Goal: Task Accomplishment & Management: Use online tool/utility

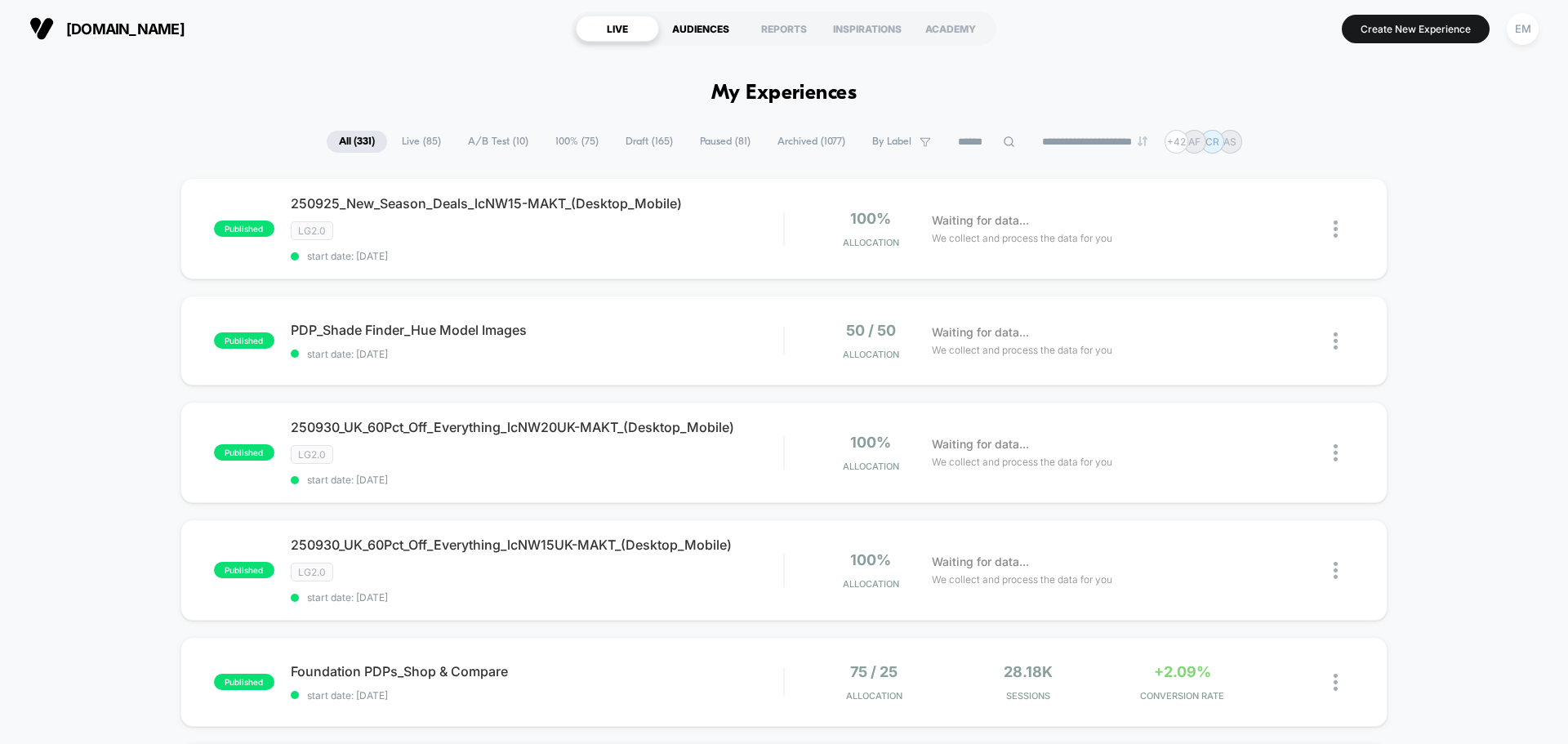
click at [711, 24] on div "AUDIENCES" at bounding box center [701, 28] width 83 height 26
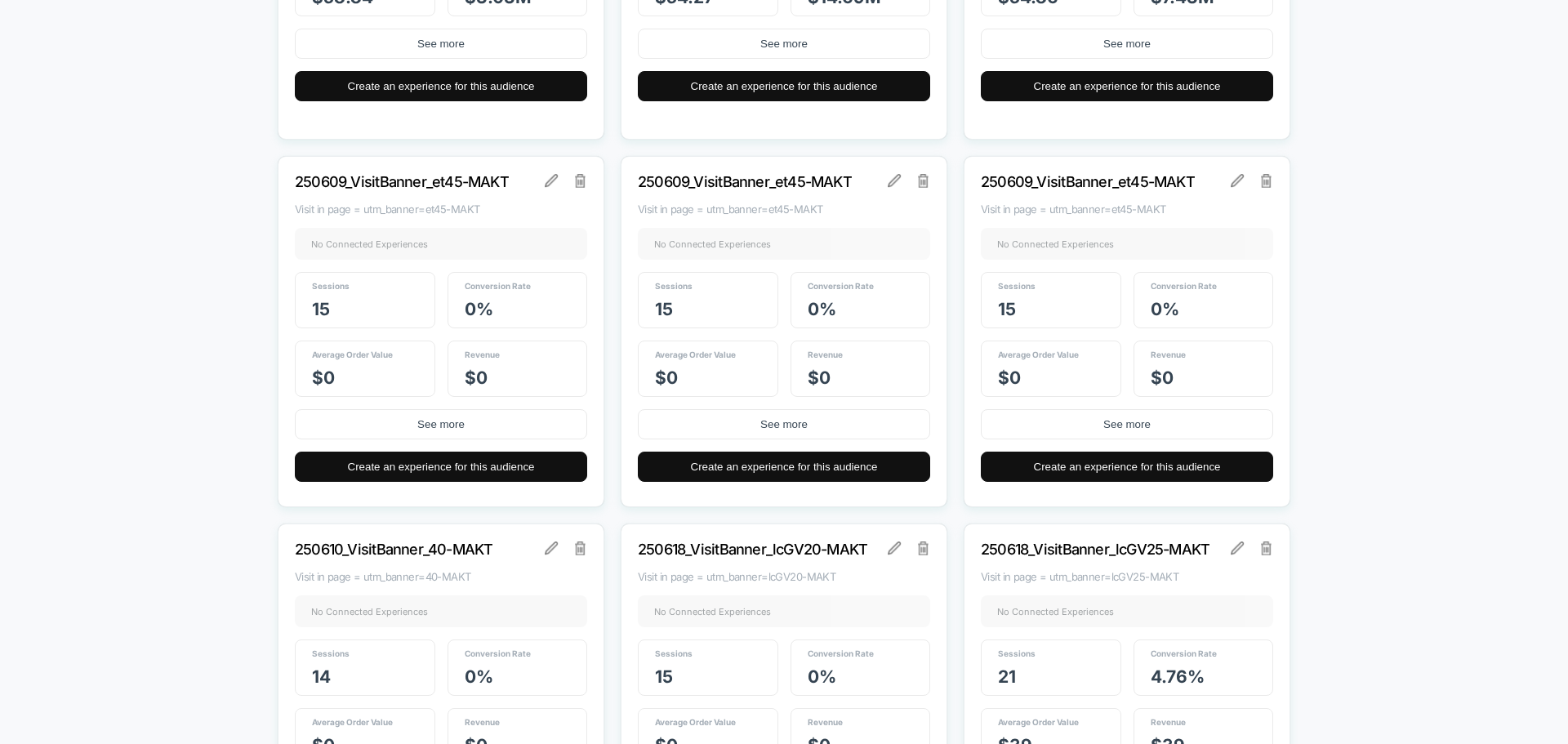
scroll to position [3020, 0]
click at [578, 184] on img at bounding box center [581, 182] width 12 height 14
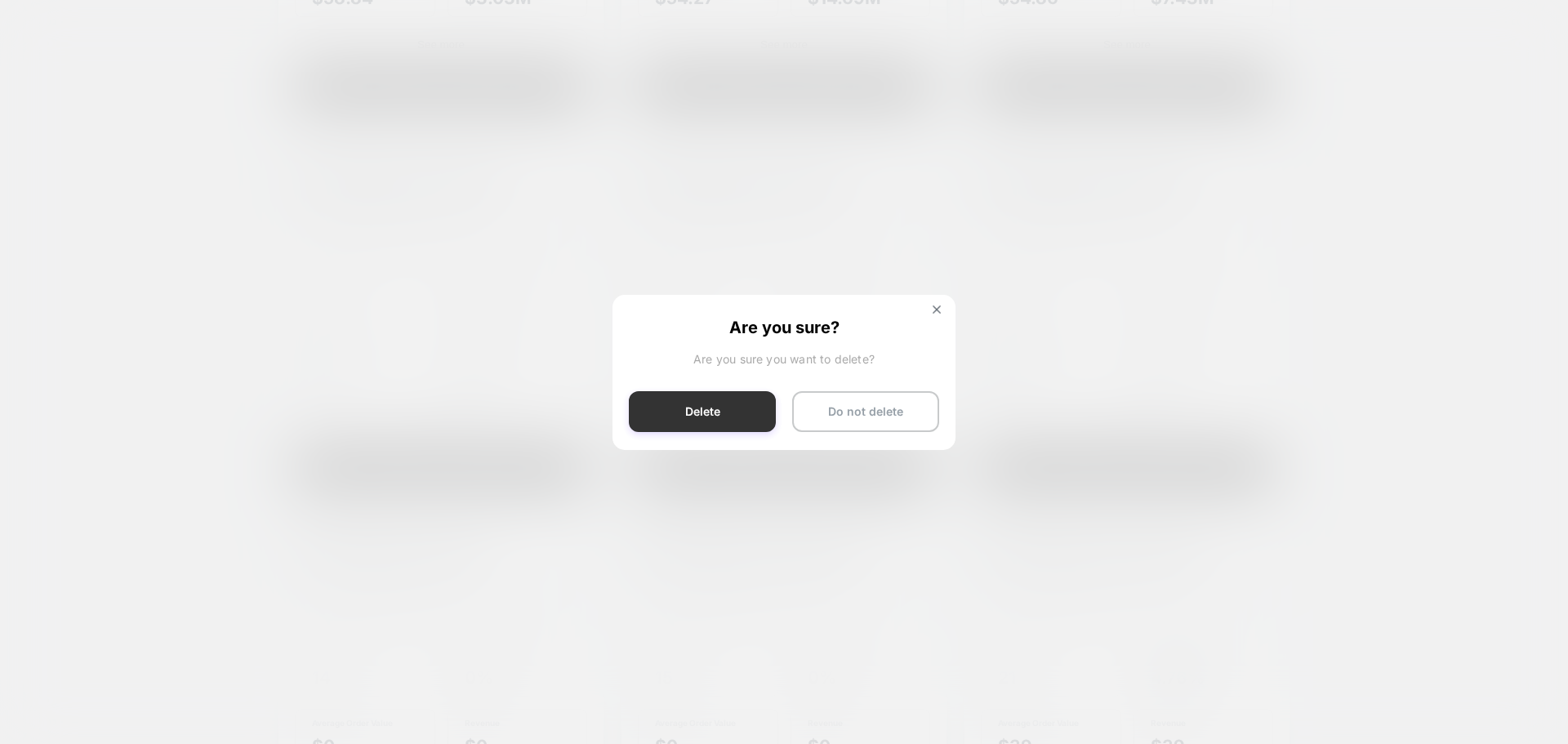
click at [705, 404] on button "Delete" at bounding box center [703, 412] width 147 height 41
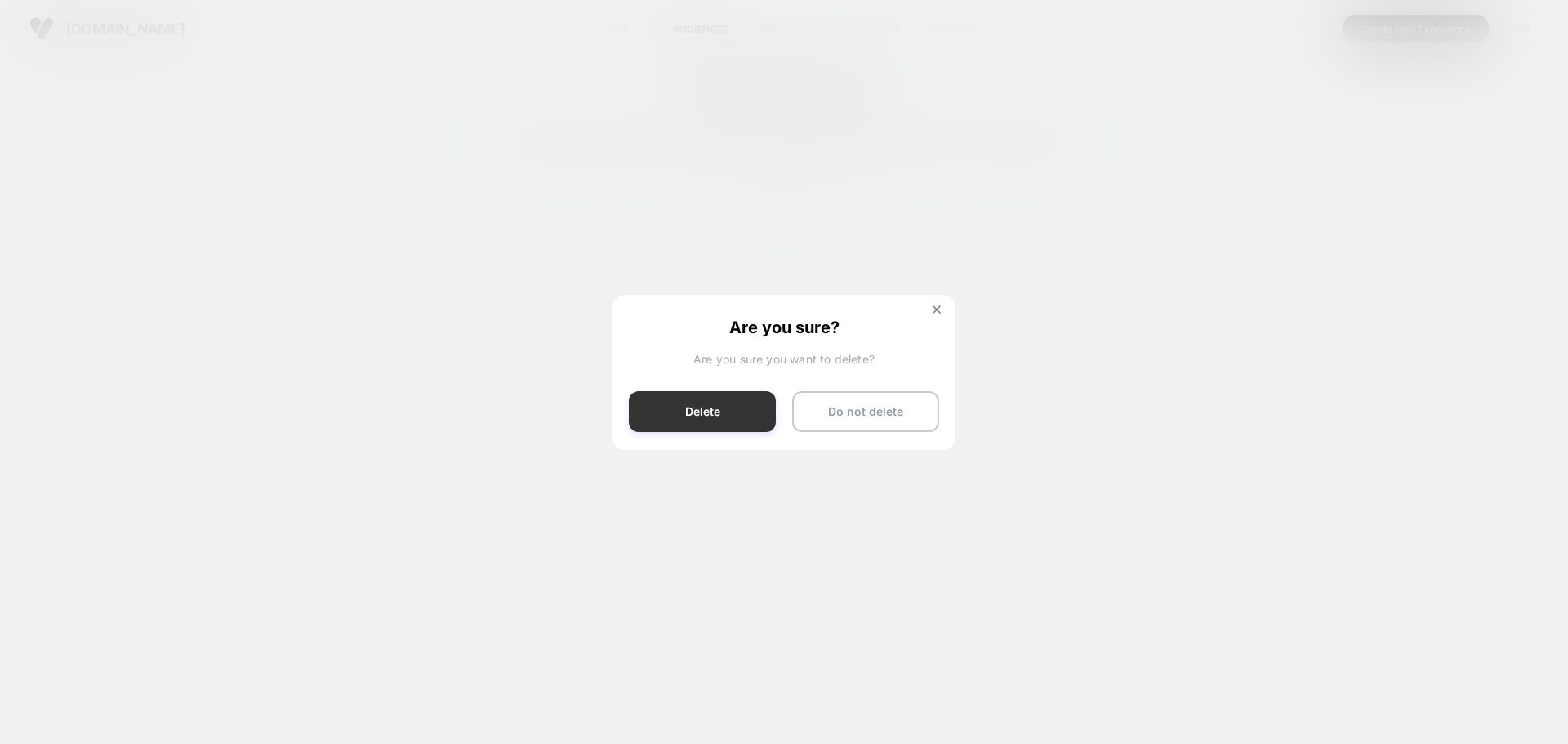
scroll to position [0, 0]
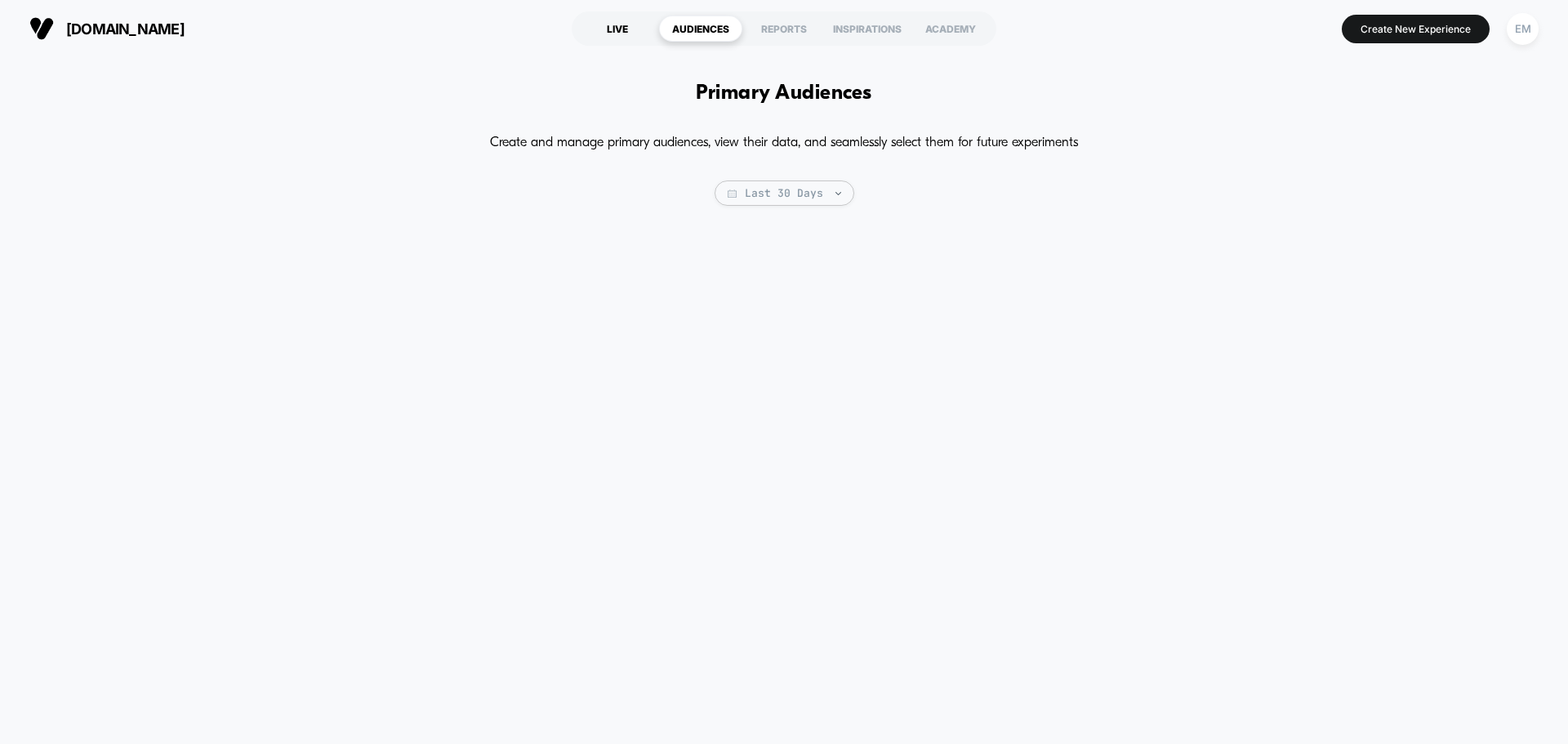
click at [607, 31] on div "LIVE" at bounding box center [618, 28] width 83 height 26
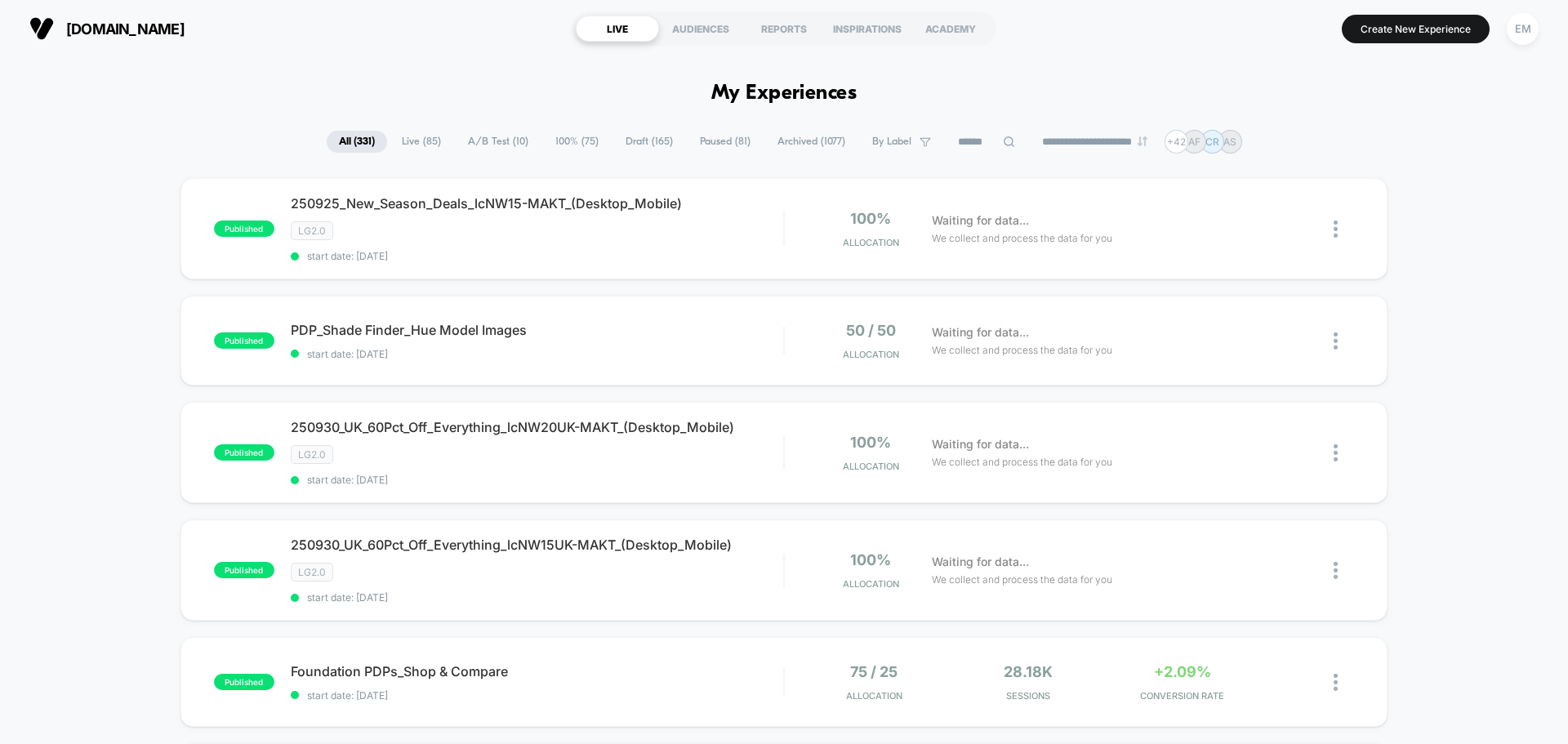
click at [625, 142] on span "Draft ( 165 )" at bounding box center [649, 141] width 72 height 22
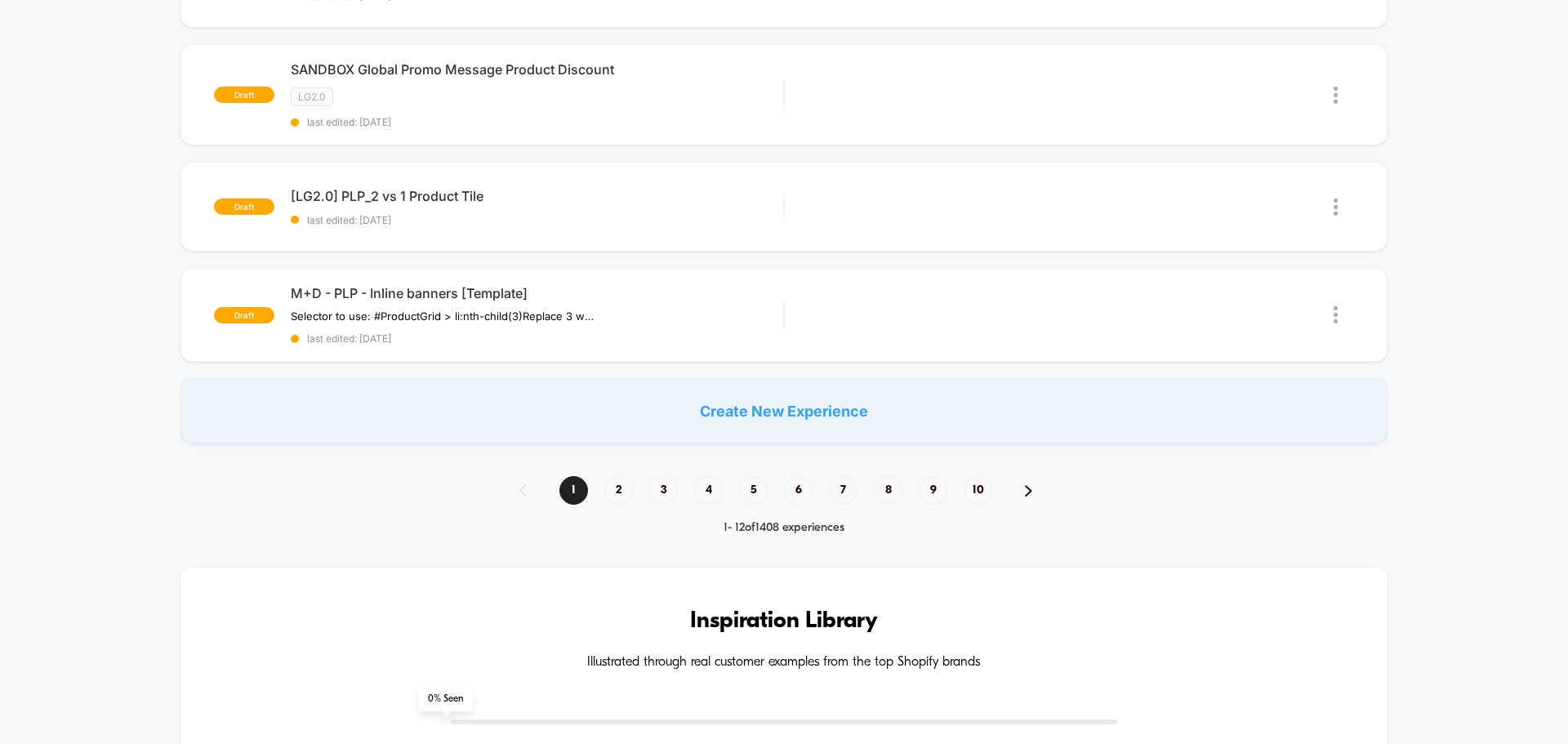
scroll to position [1143, 0]
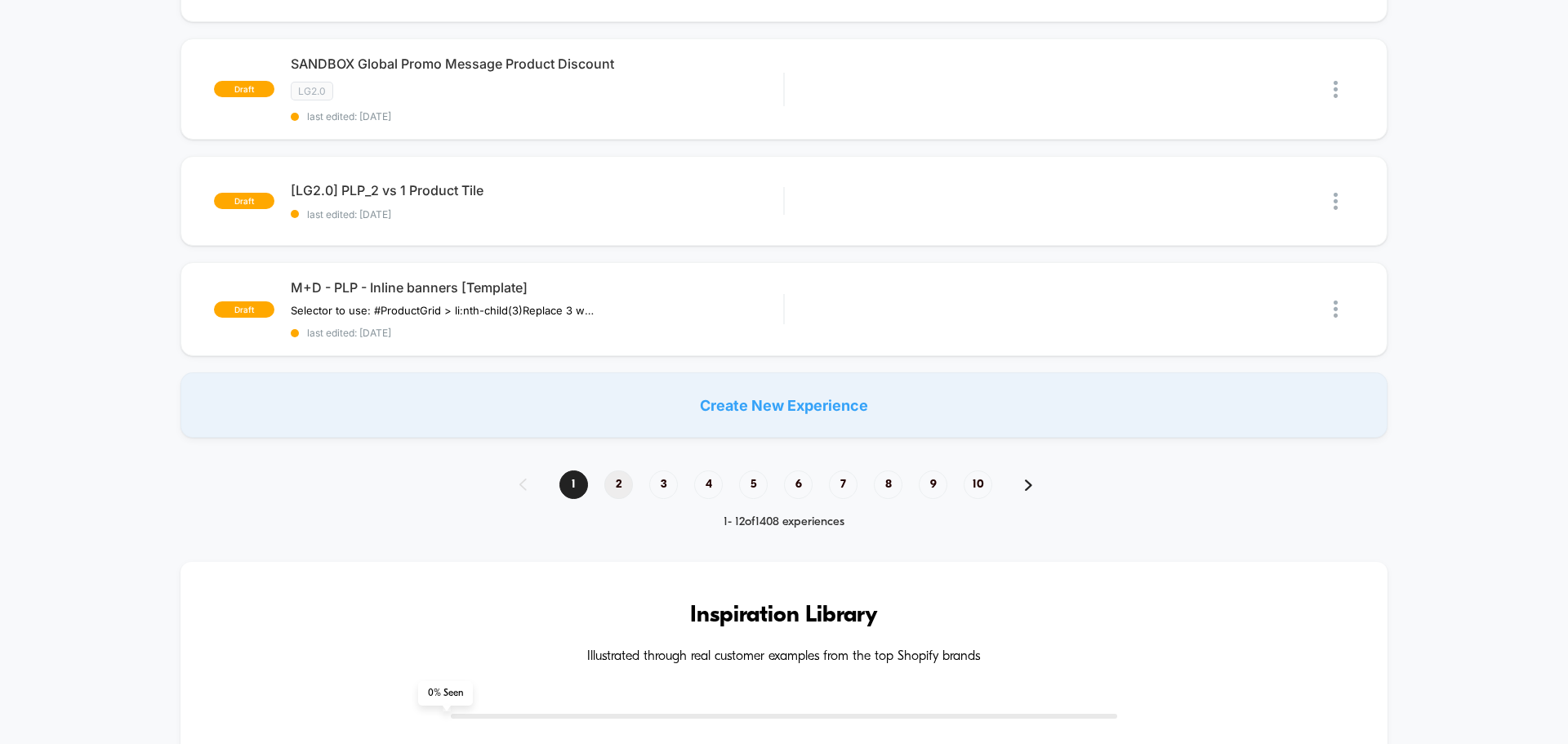
click at [625, 482] on span "2" at bounding box center [619, 485] width 29 height 29
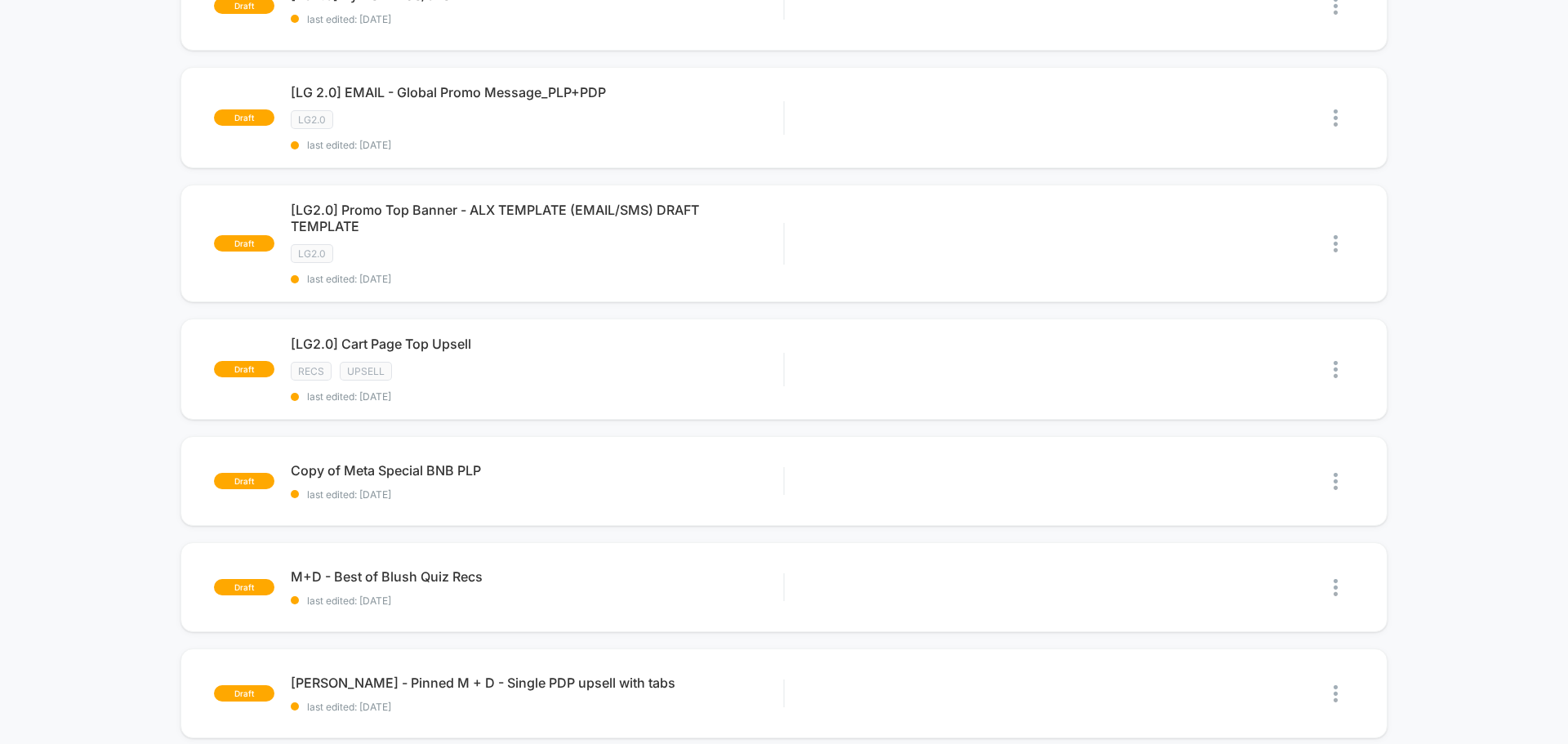
scroll to position [571, 0]
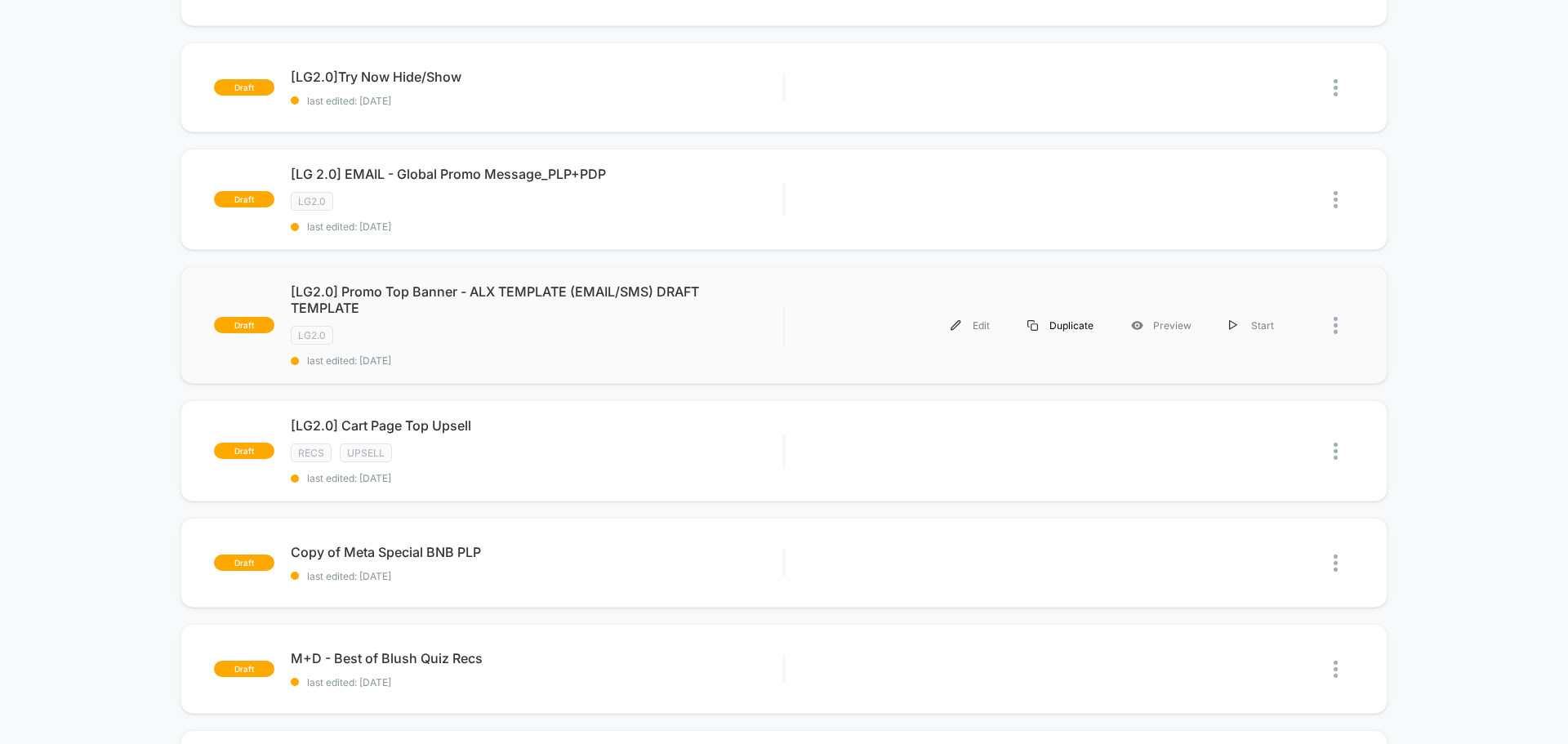
click at [1051, 326] on div "Duplicate" at bounding box center [1060, 326] width 103 height 37
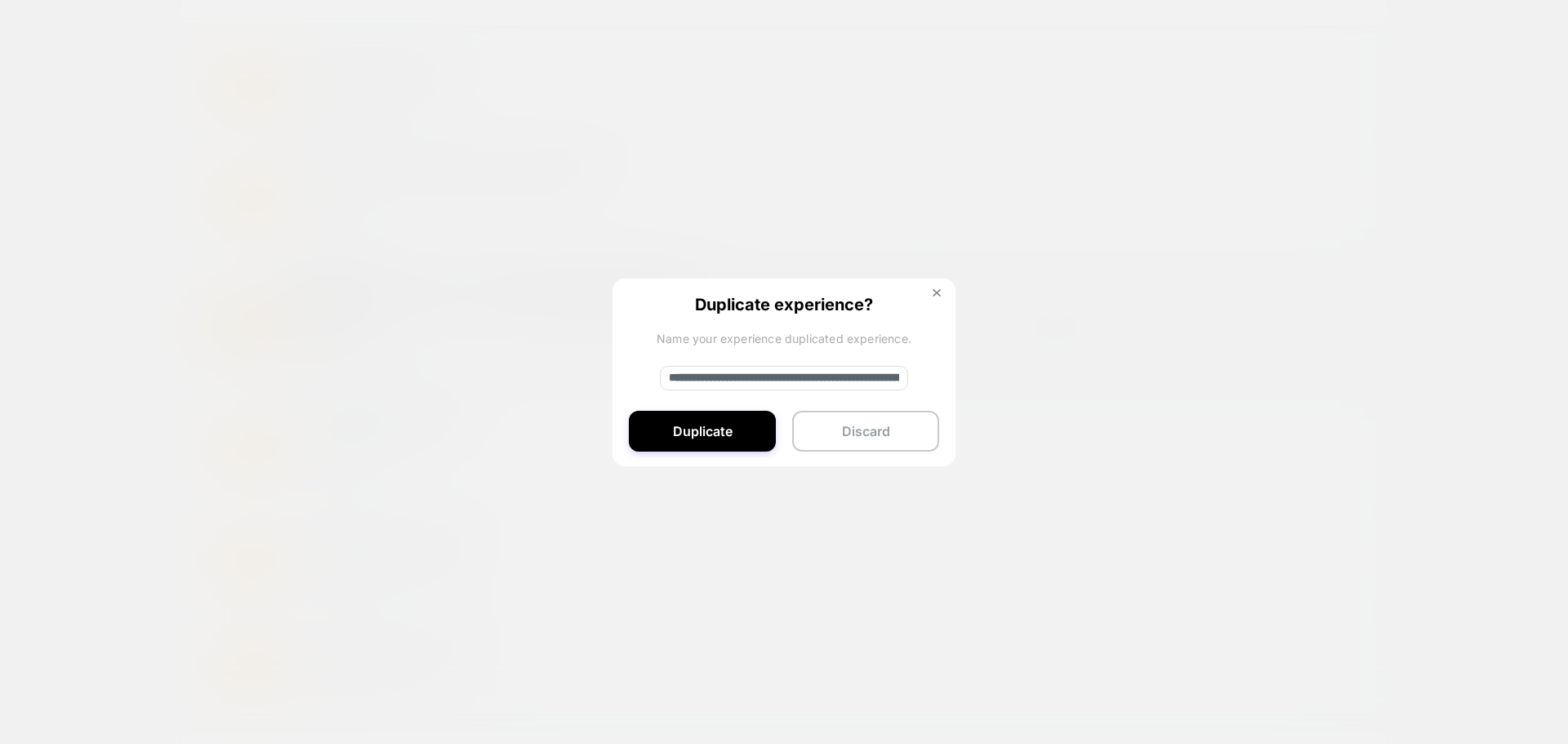
click at [787, 376] on input "**********" at bounding box center [784, 377] width 248 height 24
paste input
type input "**********"
click at [714, 431] on button "Duplicate" at bounding box center [703, 431] width 147 height 41
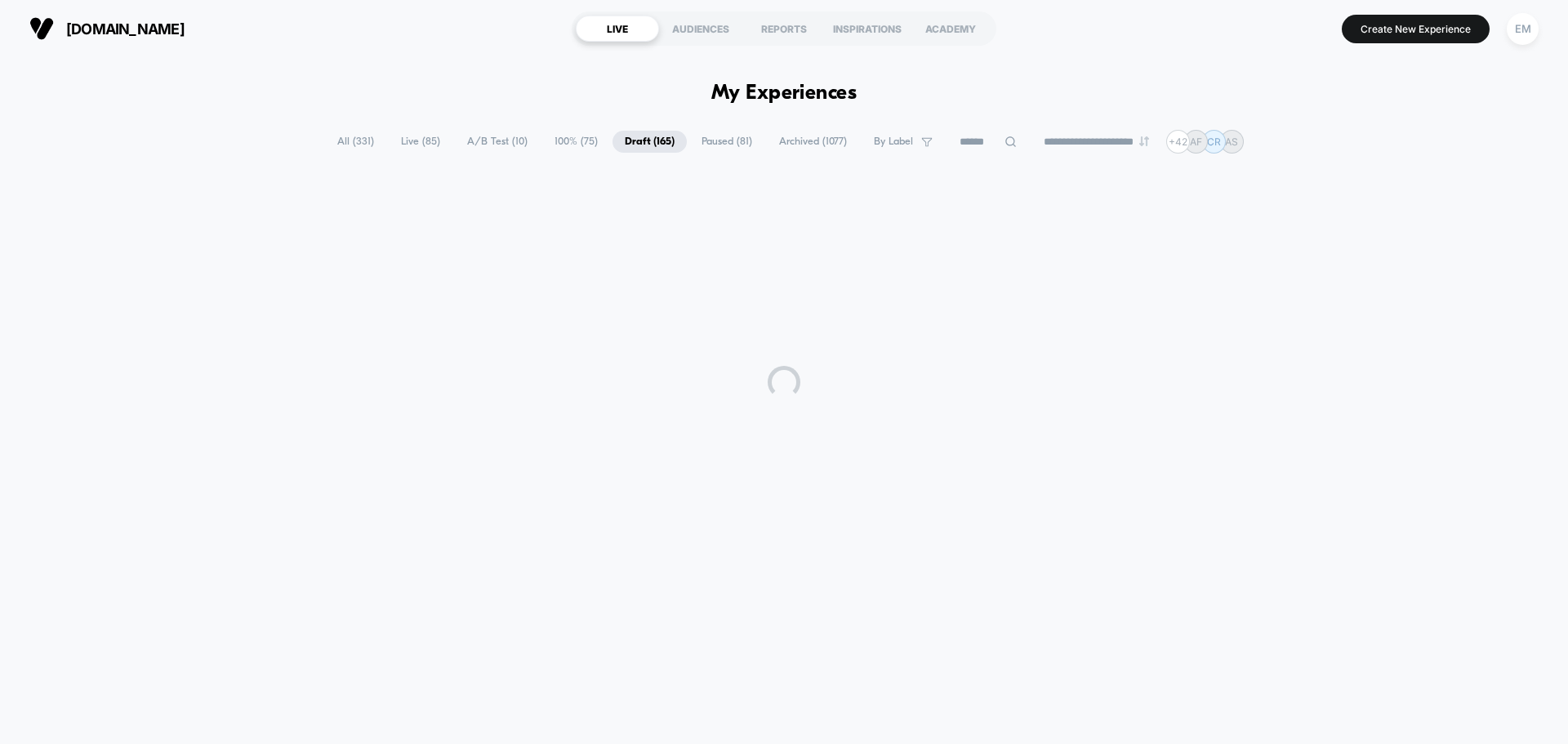
scroll to position [0, 0]
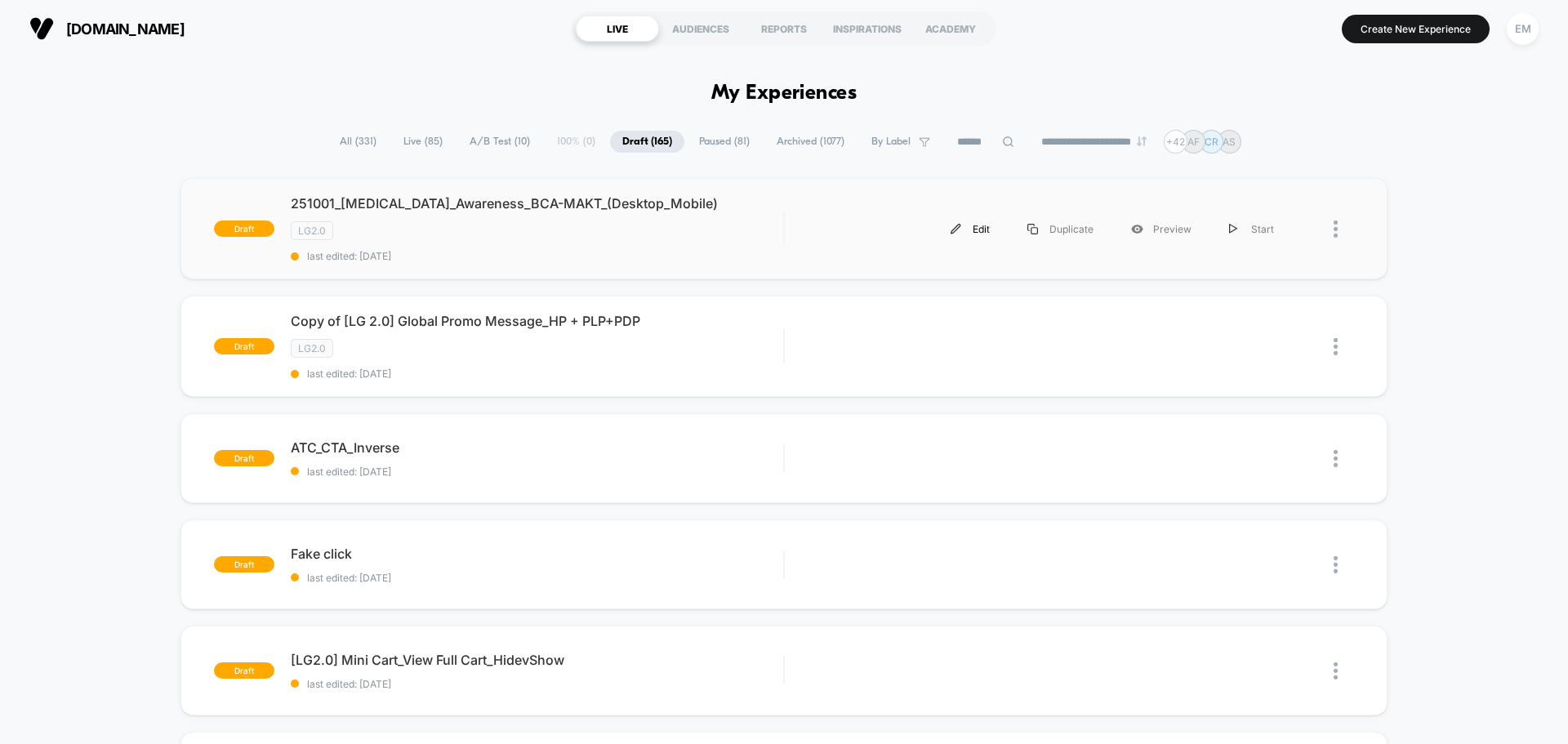
click at [980, 228] on div "Edit" at bounding box center [970, 229] width 76 height 37
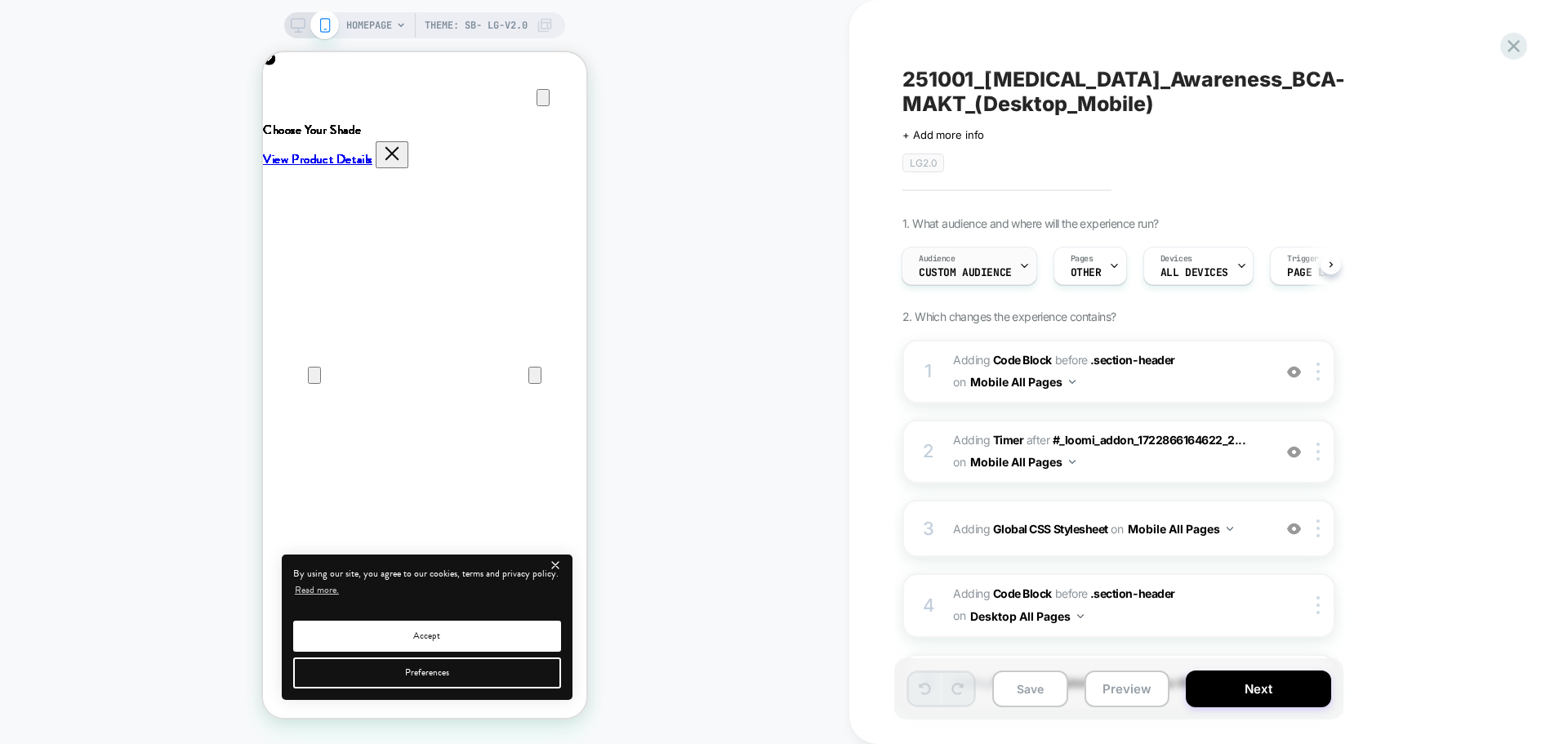
scroll to position [0, 647]
click at [967, 274] on span "Custom Audience" at bounding box center [965, 272] width 93 height 12
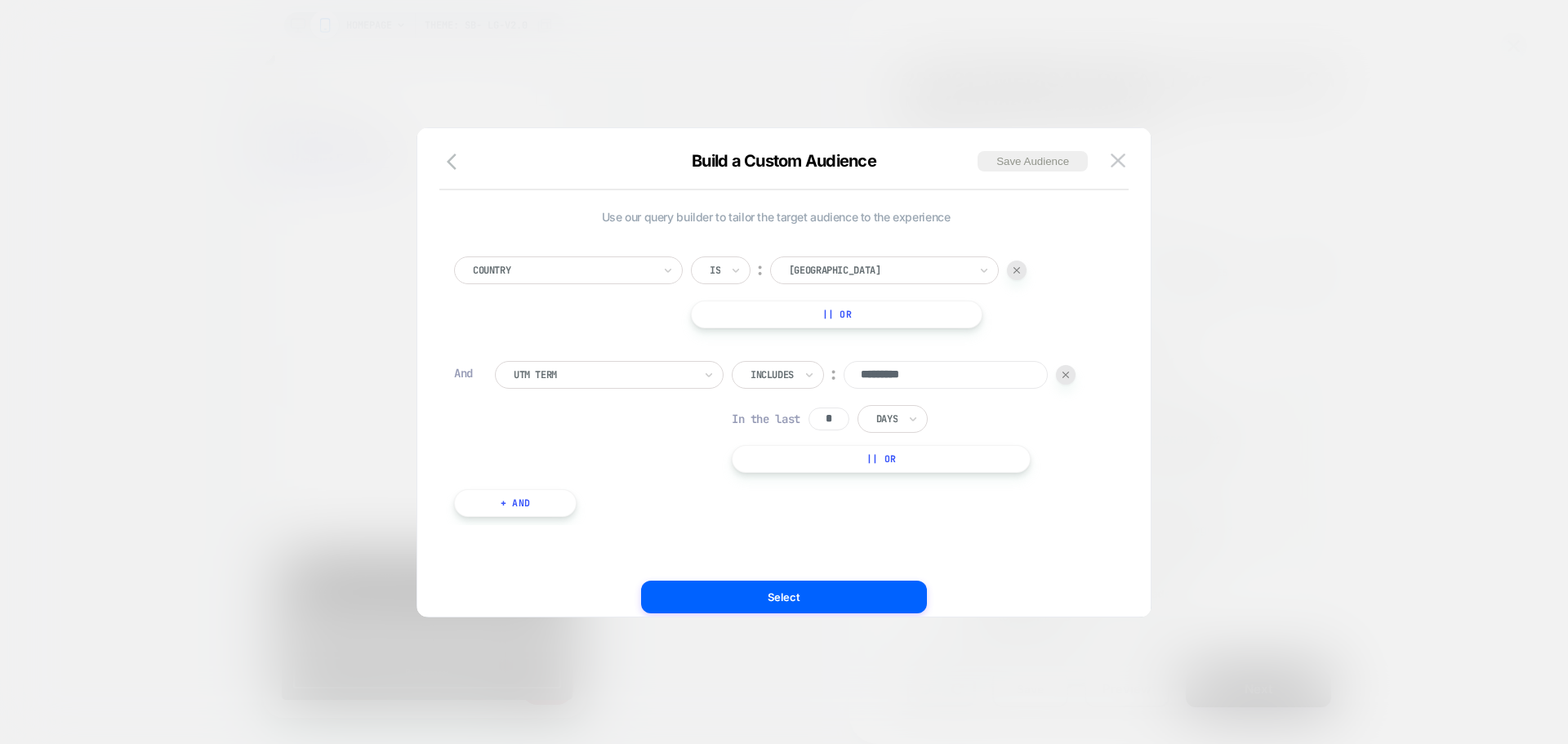
scroll to position [0, 0]
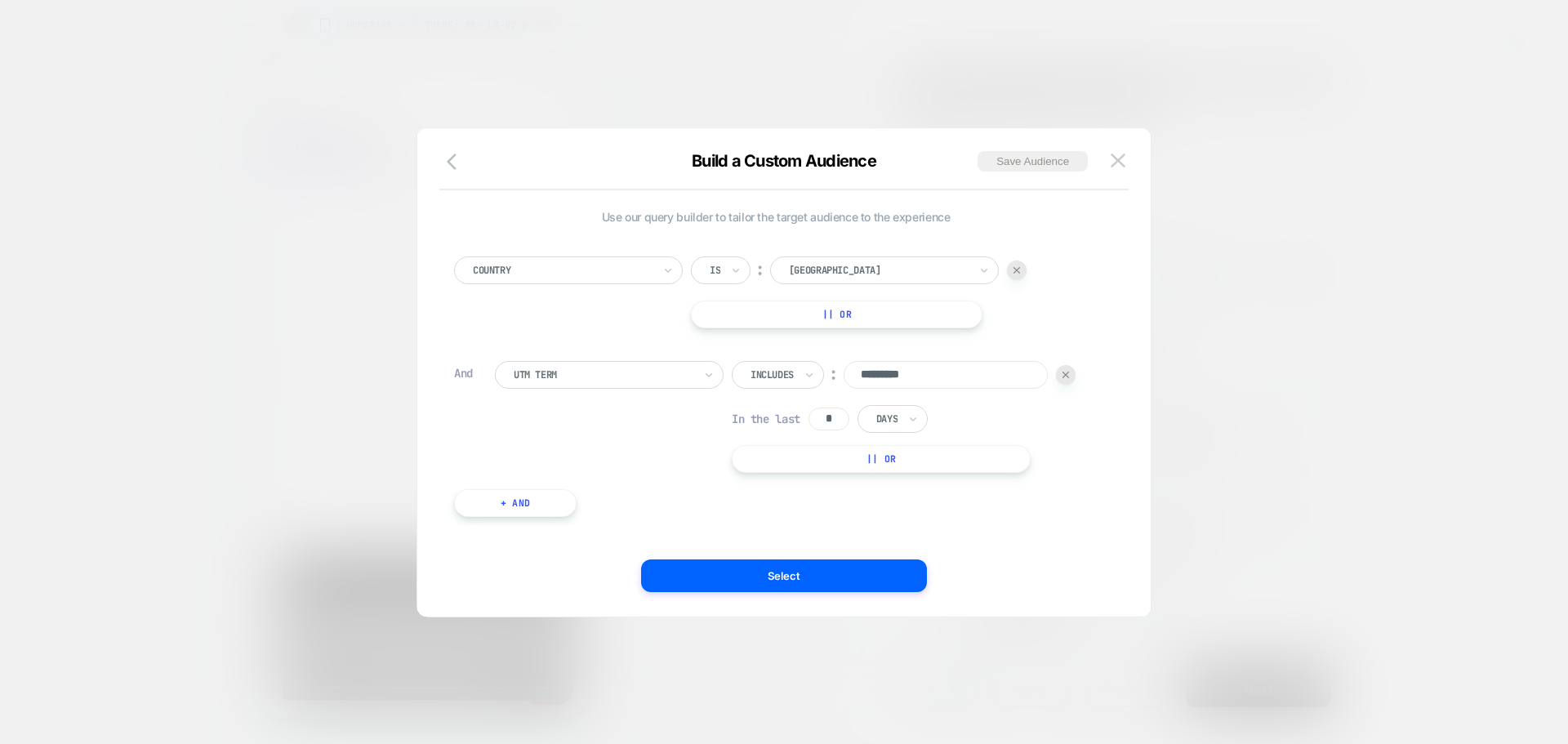
click at [1065, 384] on div at bounding box center [1065, 375] width 19 height 19
click at [582, 268] on div at bounding box center [563, 270] width 180 height 14
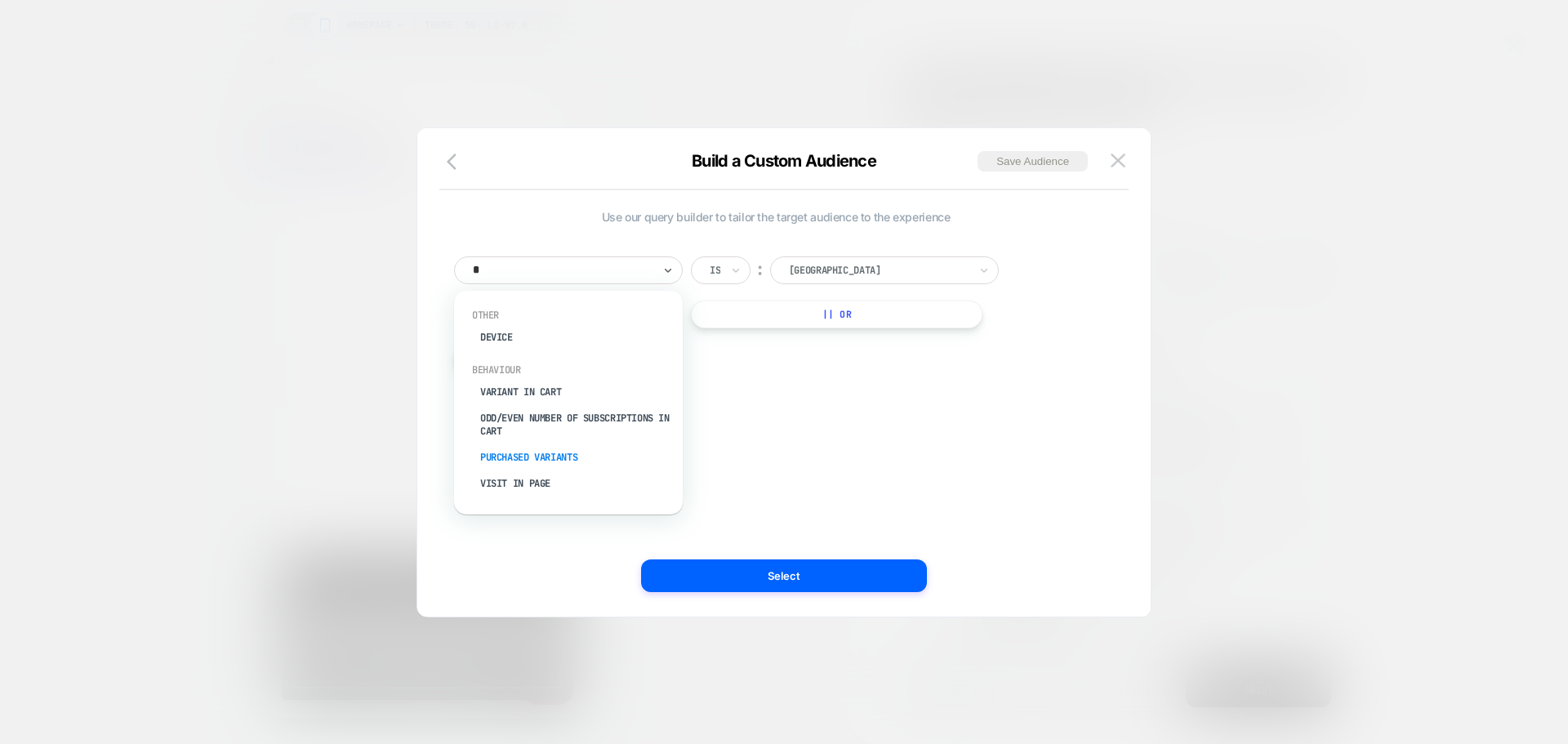
type input "*"
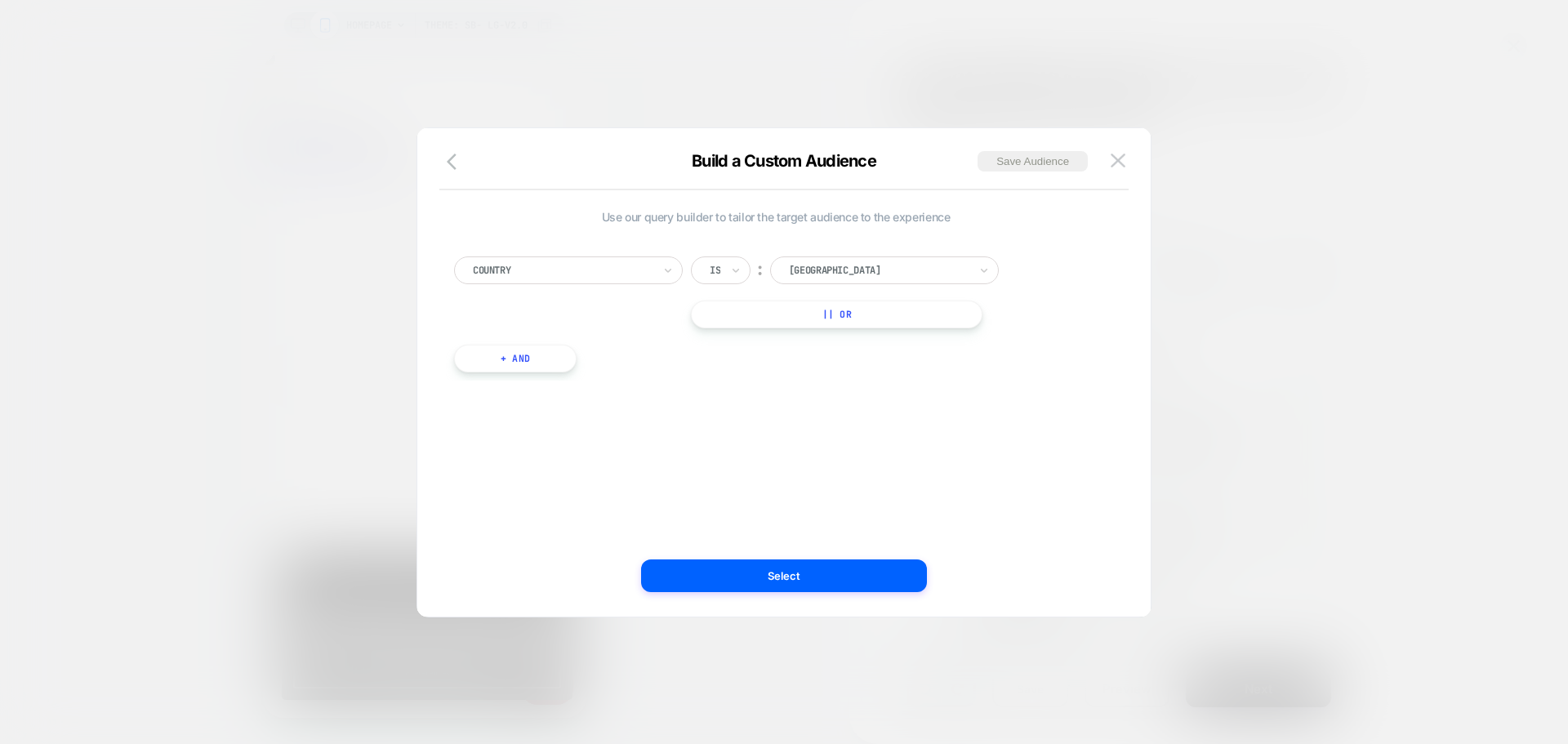
click at [625, 272] on div at bounding box center [563, 270] width 180 height 14
type input "*"
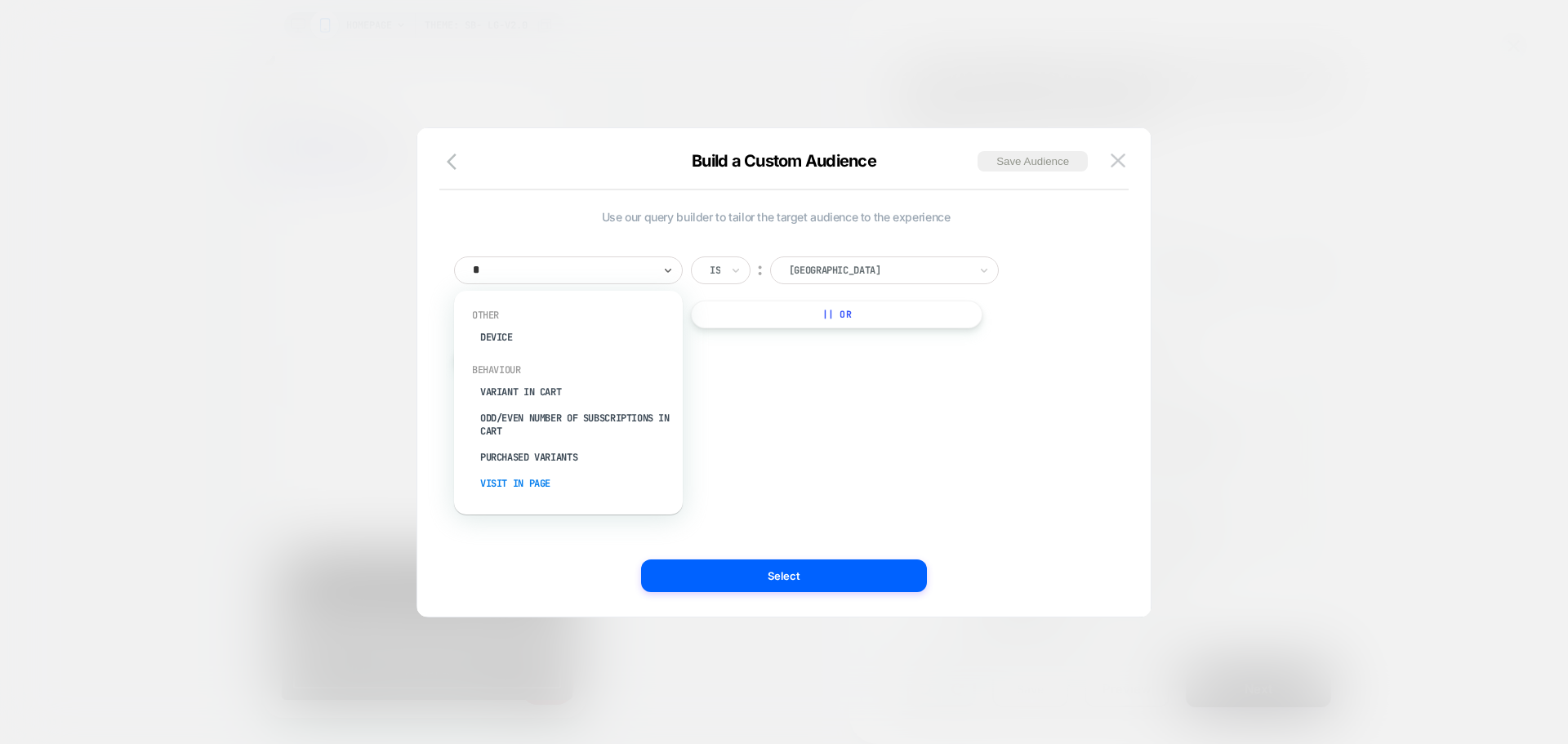
click at [507, 477] on div "Visit In Page" at bounding box center [577, 483] width 213 height 26
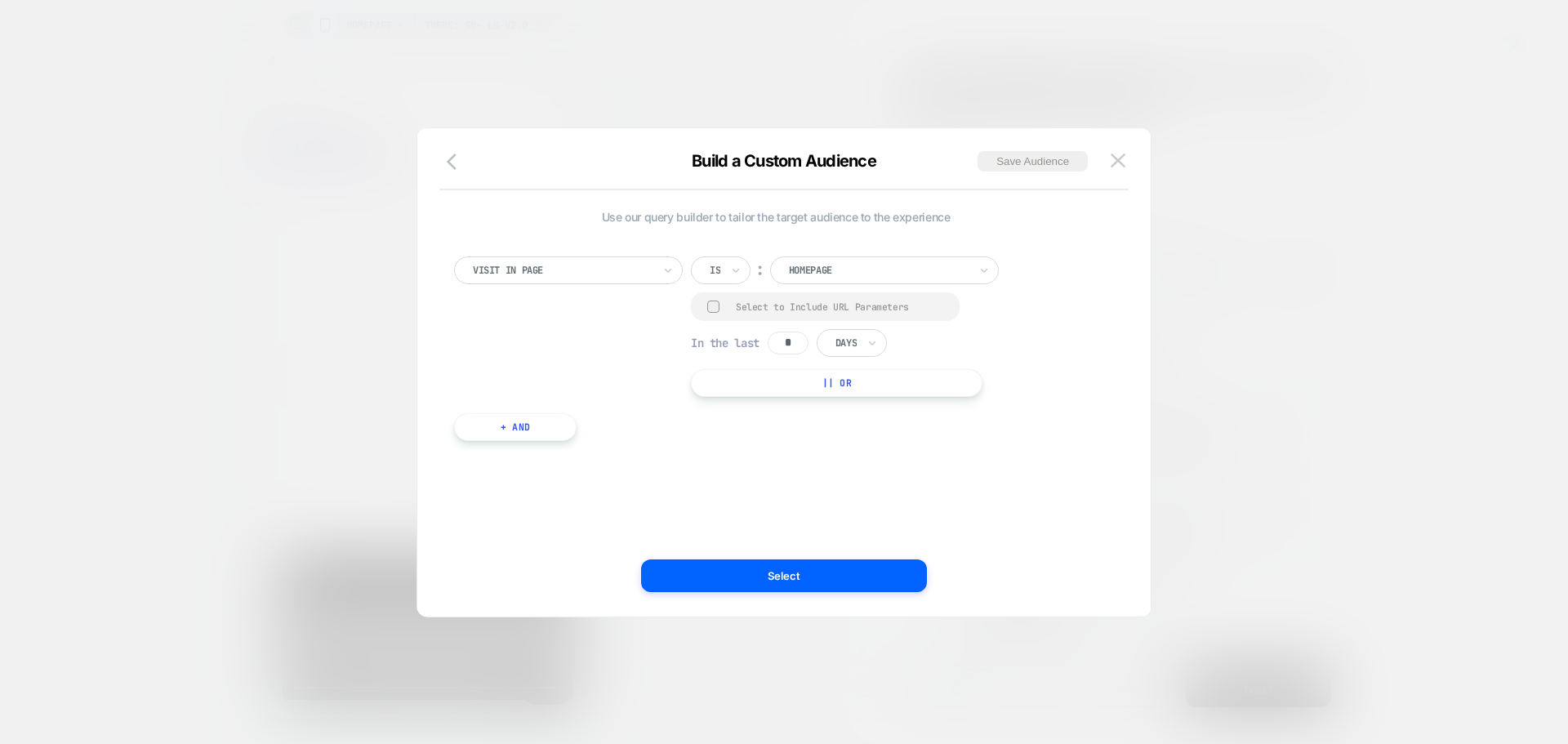
click at [720, 278] on div "Is" at bounding box center [714, 270] width 14 height 18
click at [744, 362] on div "Contains" at bounding box center [761, 367] width 106 height 26
click at [711, 302] on div at bounding box center [713, 306] width 13 height 13
click at [793, 335] on input "*" at bounding box center [788, 344] width 41 height 23
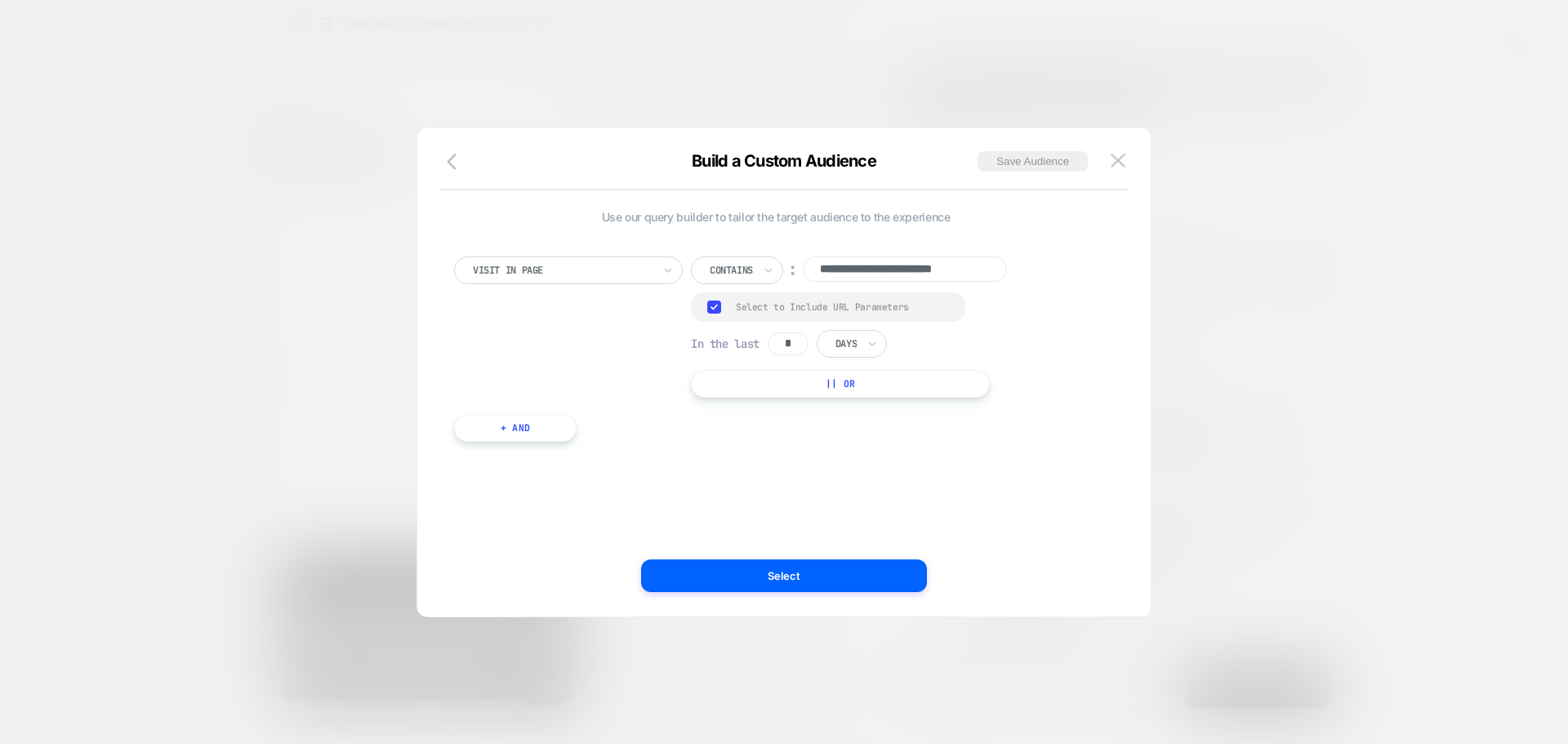
scroll to position [0, 0]
type input "*"
click at [850, 339] on div at bounding box center [846, 343] width 21 height 14
click at [871, 392] on div "Hours" at bounding box center [889, 388] width 106 height 26
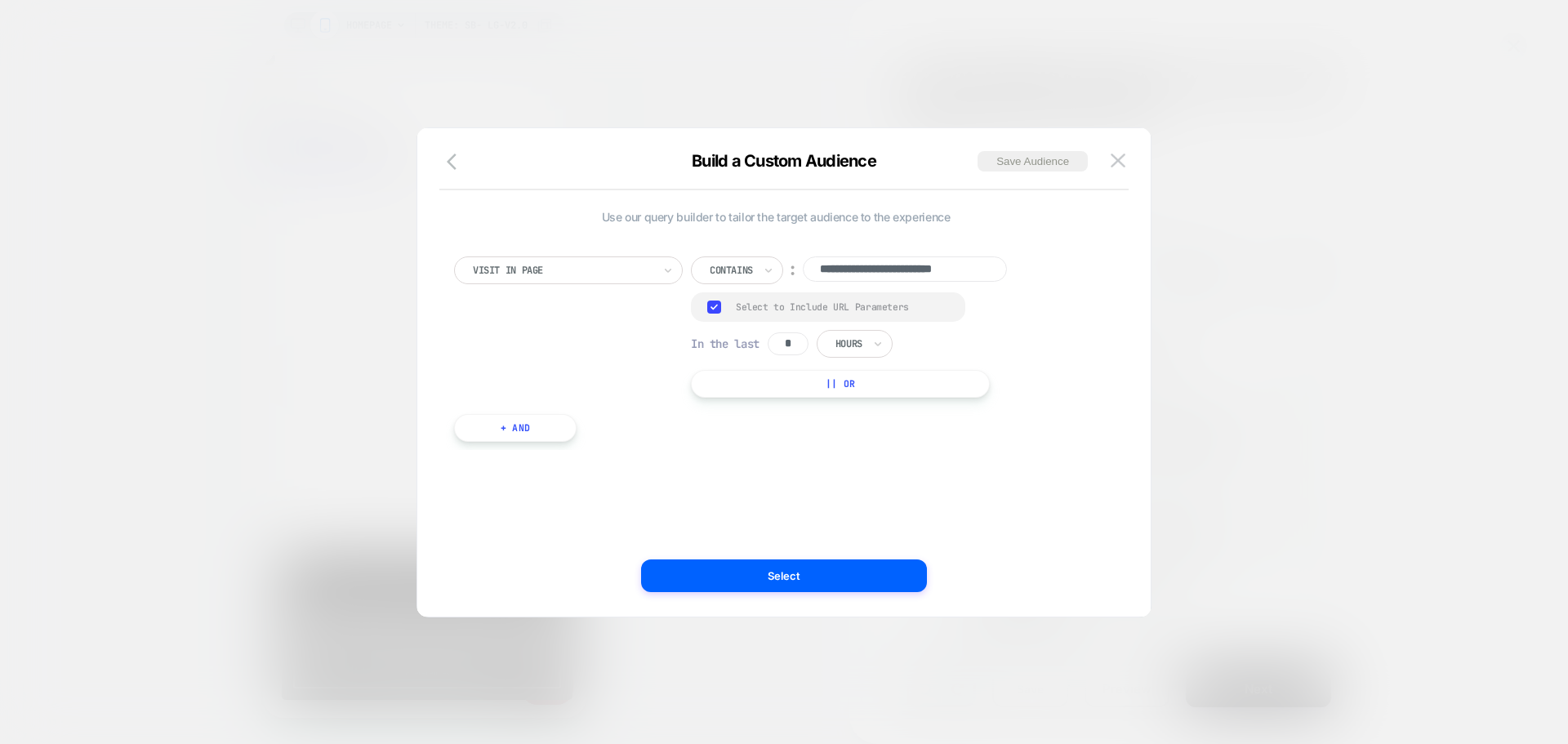
click at [874, 272] on input "**********" at bounding box center [904, 269] width 204 height 25
paste input
type input "**********"
click at [881, 513] on div "**********" at bounding box center [776, 372] width 684 height 423
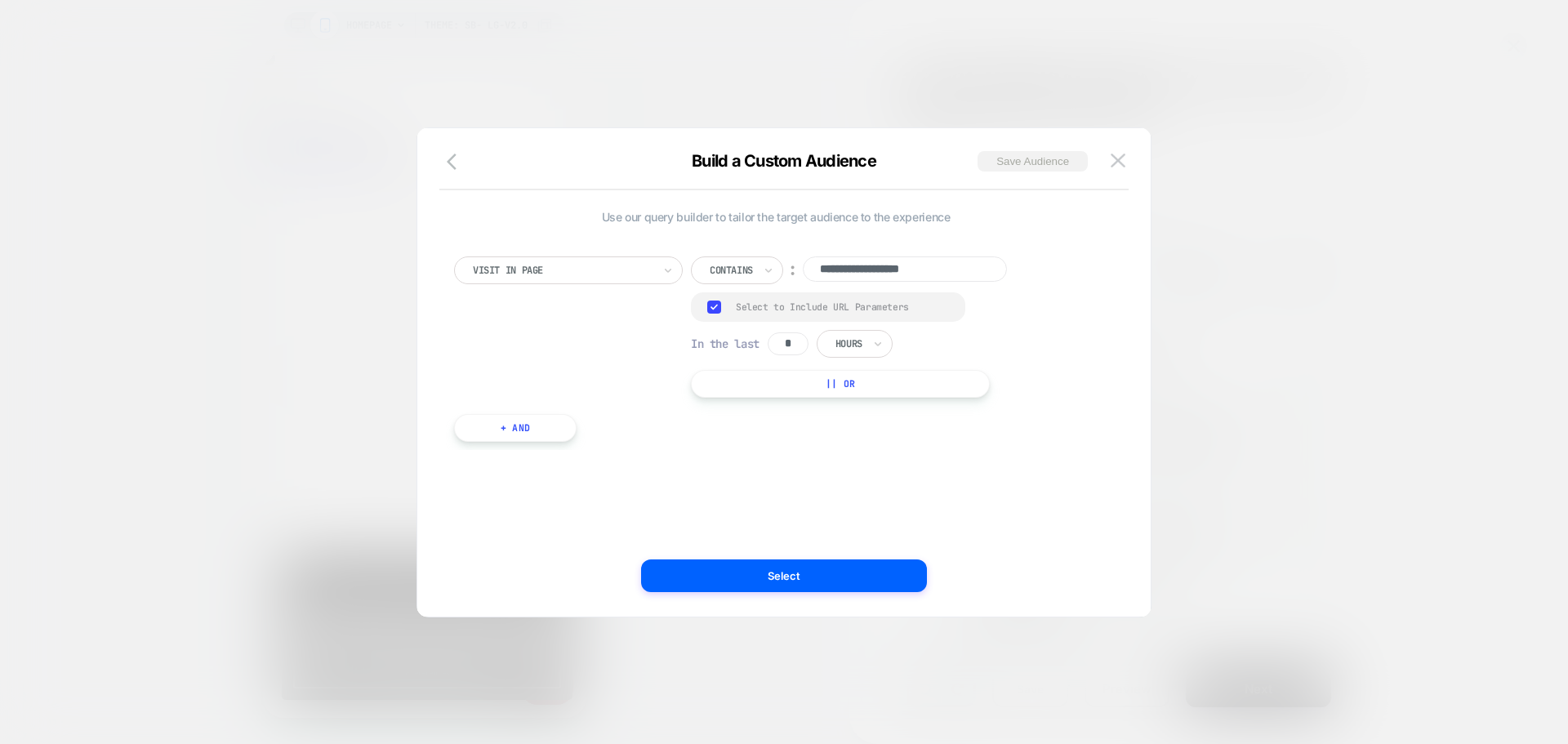
click at [1027, 167] on button "Save Audience" at bounding box center [1032, 160] width 110 height 20
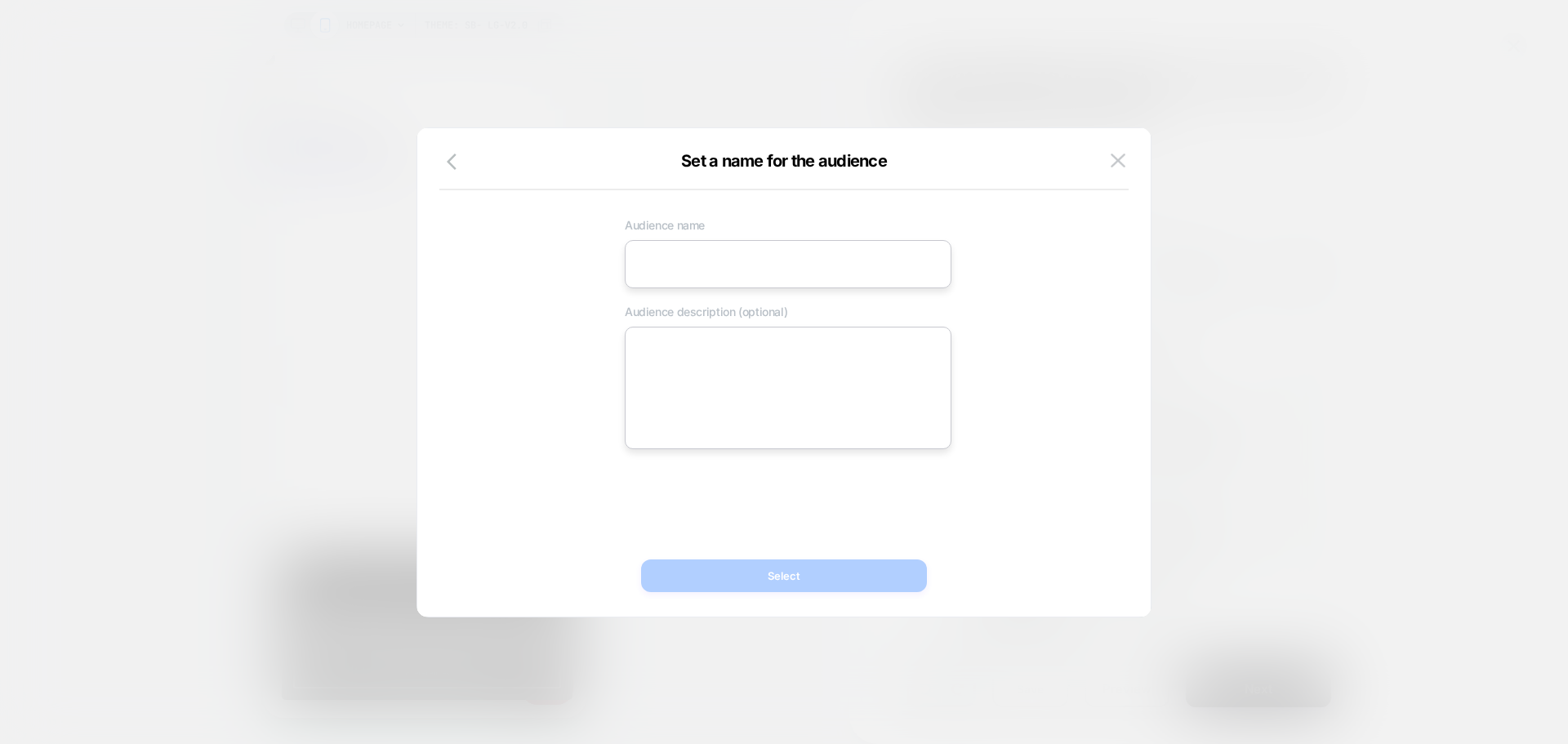
click at [653, 269] on input at bounding box center [788, 264] width 327 height 48
paste input "**********"
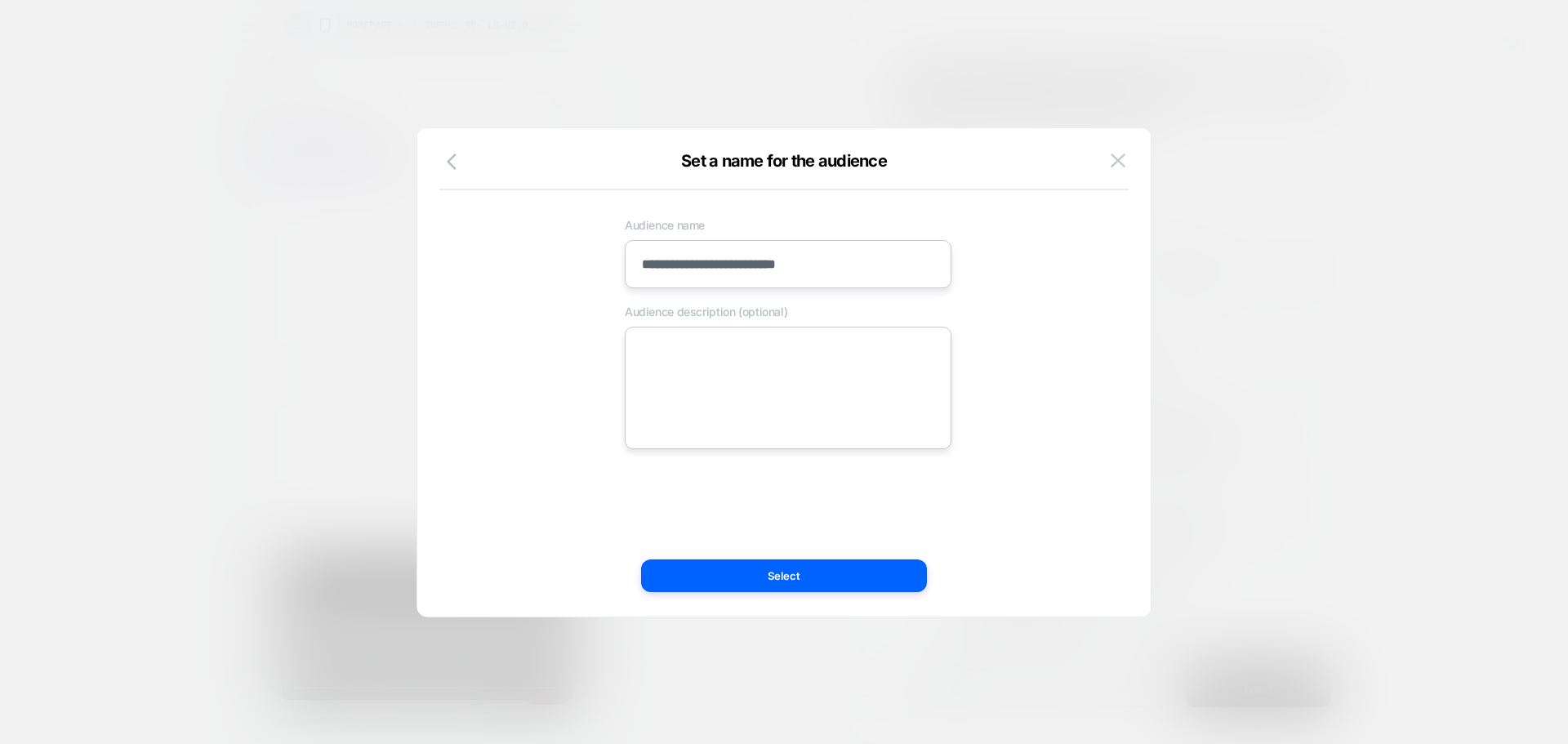
scroll to position [0, 0]
type input "**********"
click at [646, 353] on textarea at bounding box center [788, 387] width 327 height 123
paste textarea "**********"
type textarea "*"
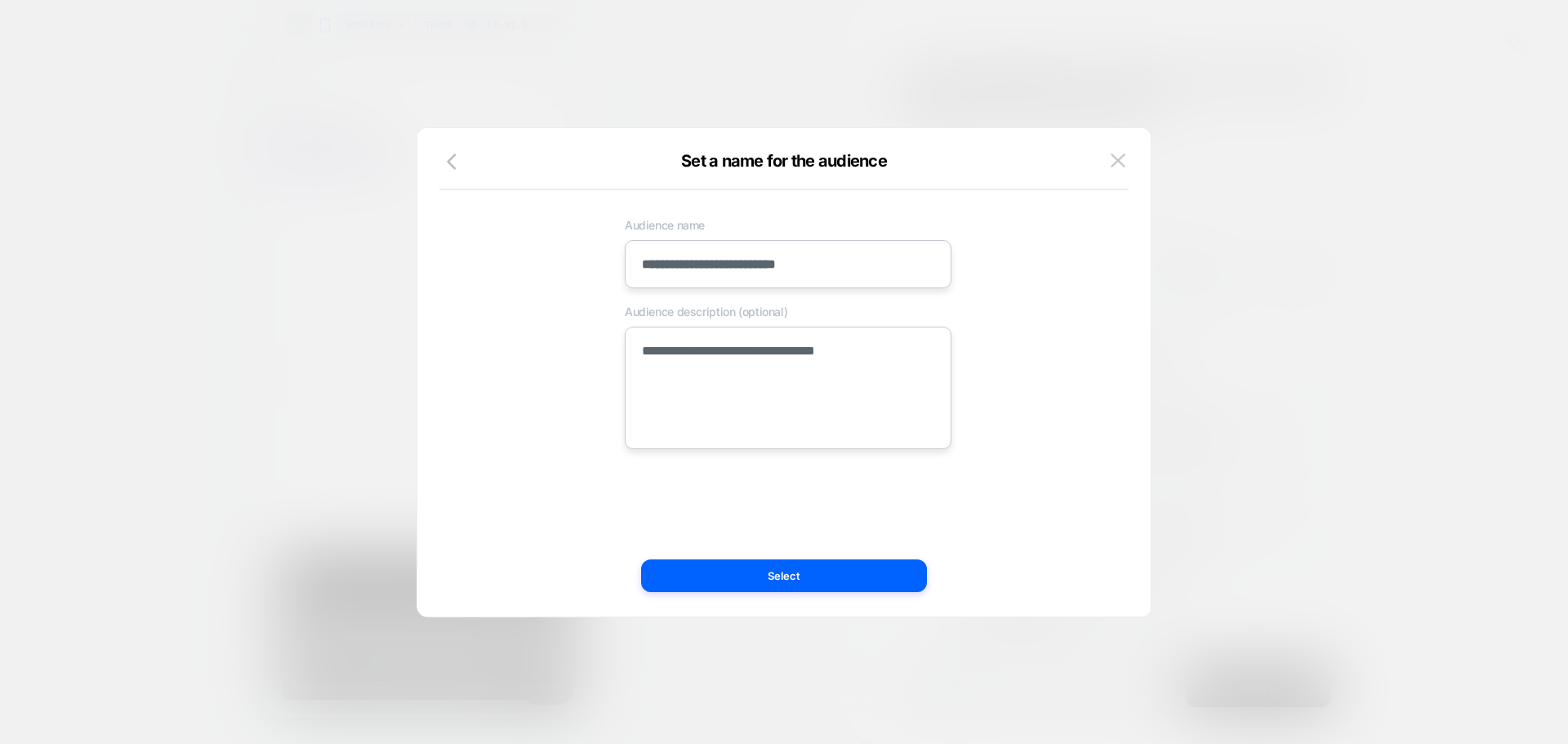
scroll to position [0, 324]
type textarea "**********"
click at [533, 334] on div "**********" at bounding box center [788, 329] width 644 height 240
click at [548, 419] on div "**********" at bounding box center [788, 329] width 644 height 240
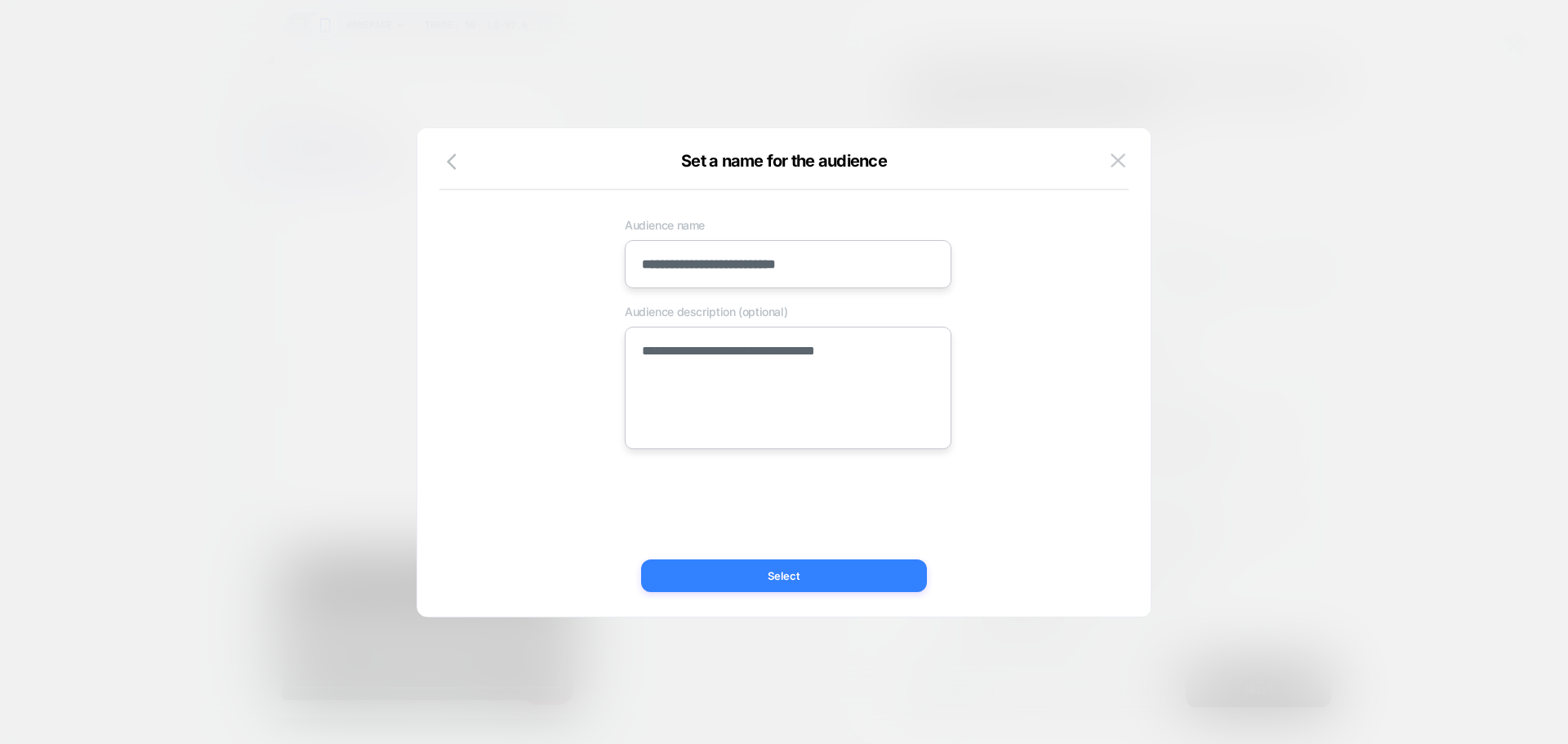
click at [687, 576] on button "Select" at bounding box center [784, 576] width 286 height 33
type textarea "*"
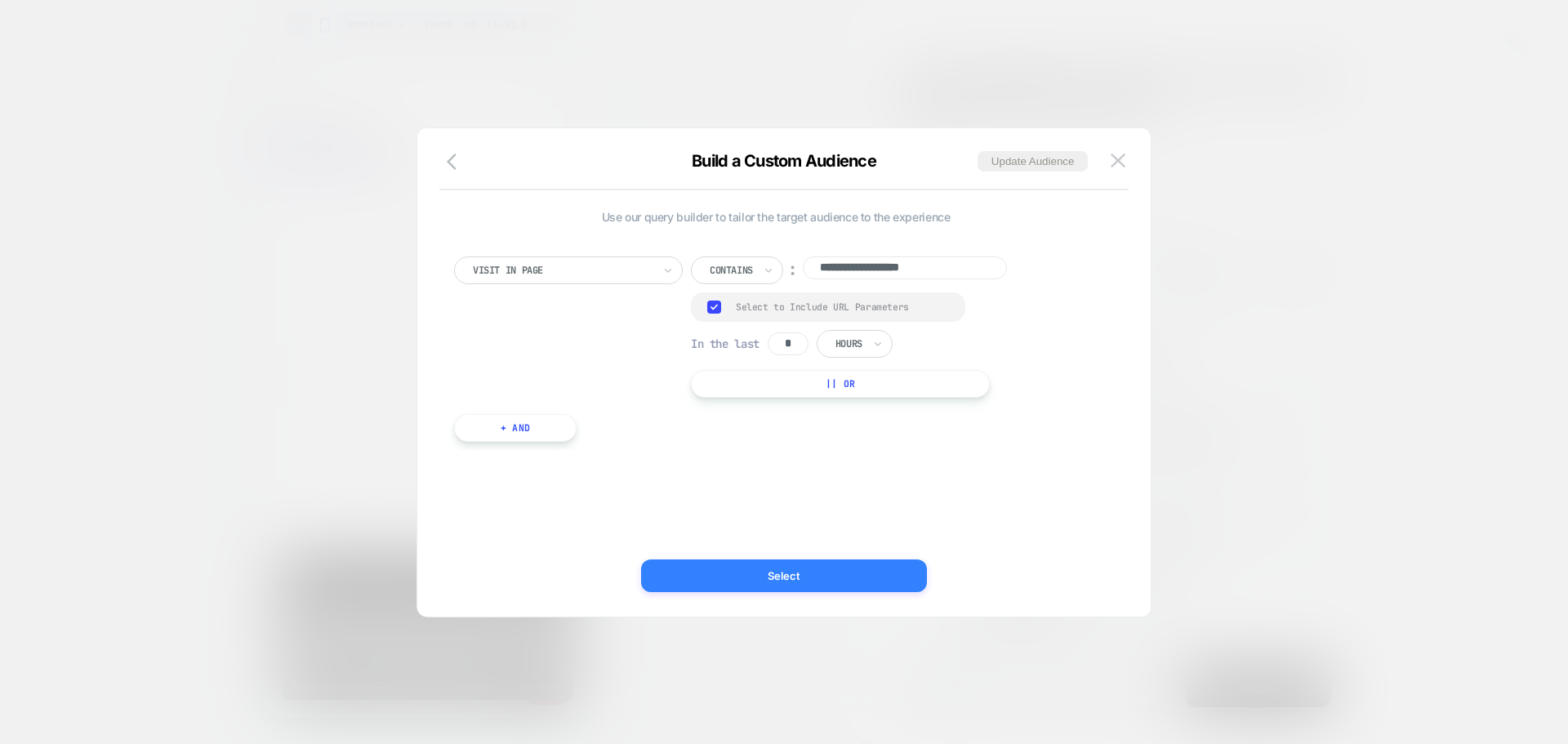
click at [686, 572] on button "Select" at bounding box center [784, 576] width 286 height 33
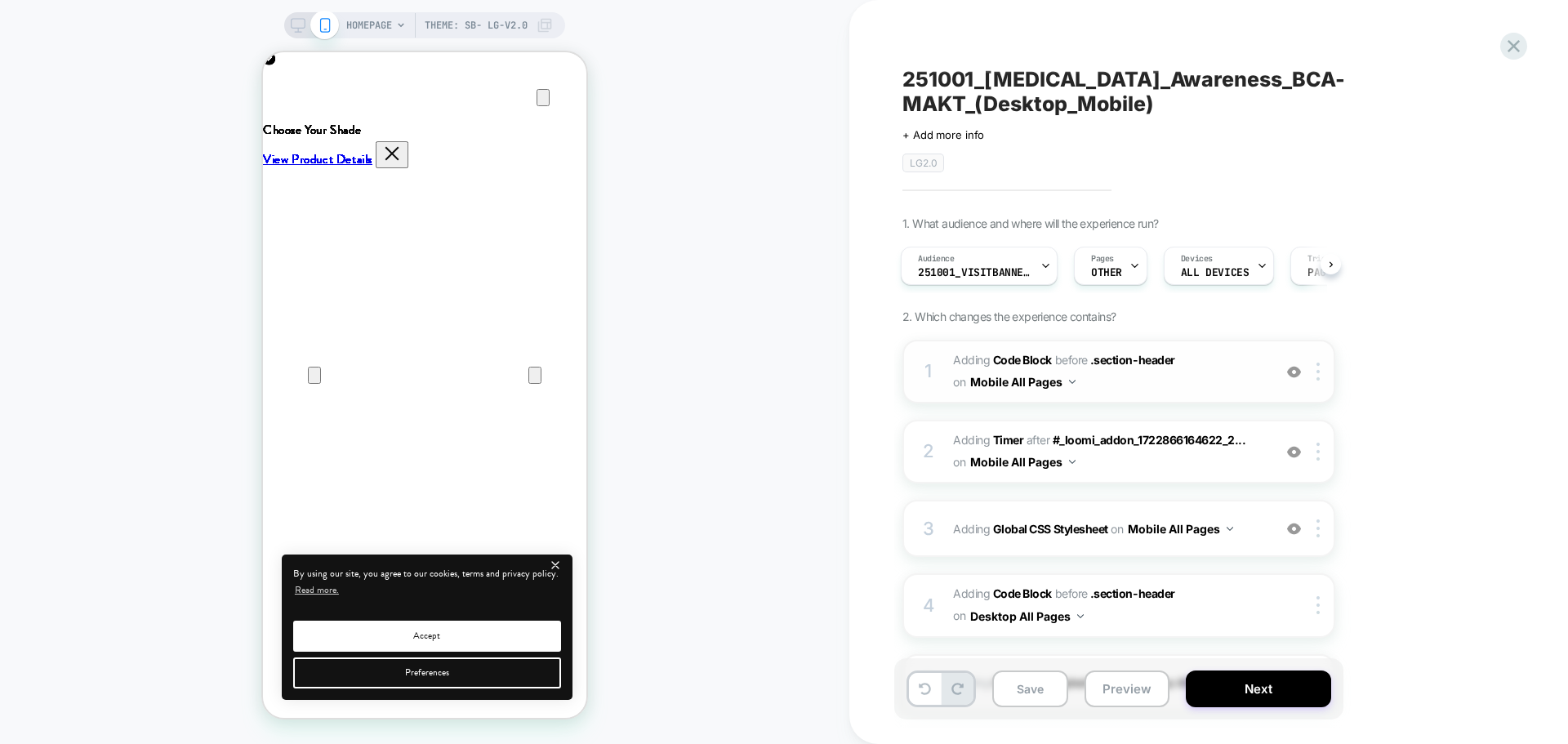
scroll to position [45, 0]
click at [1116, 389] on span "Adding Code Block BEFORE .section-header .section-header on Mobile All Pages" at bounding box center [1109, 372] width 311 height 44
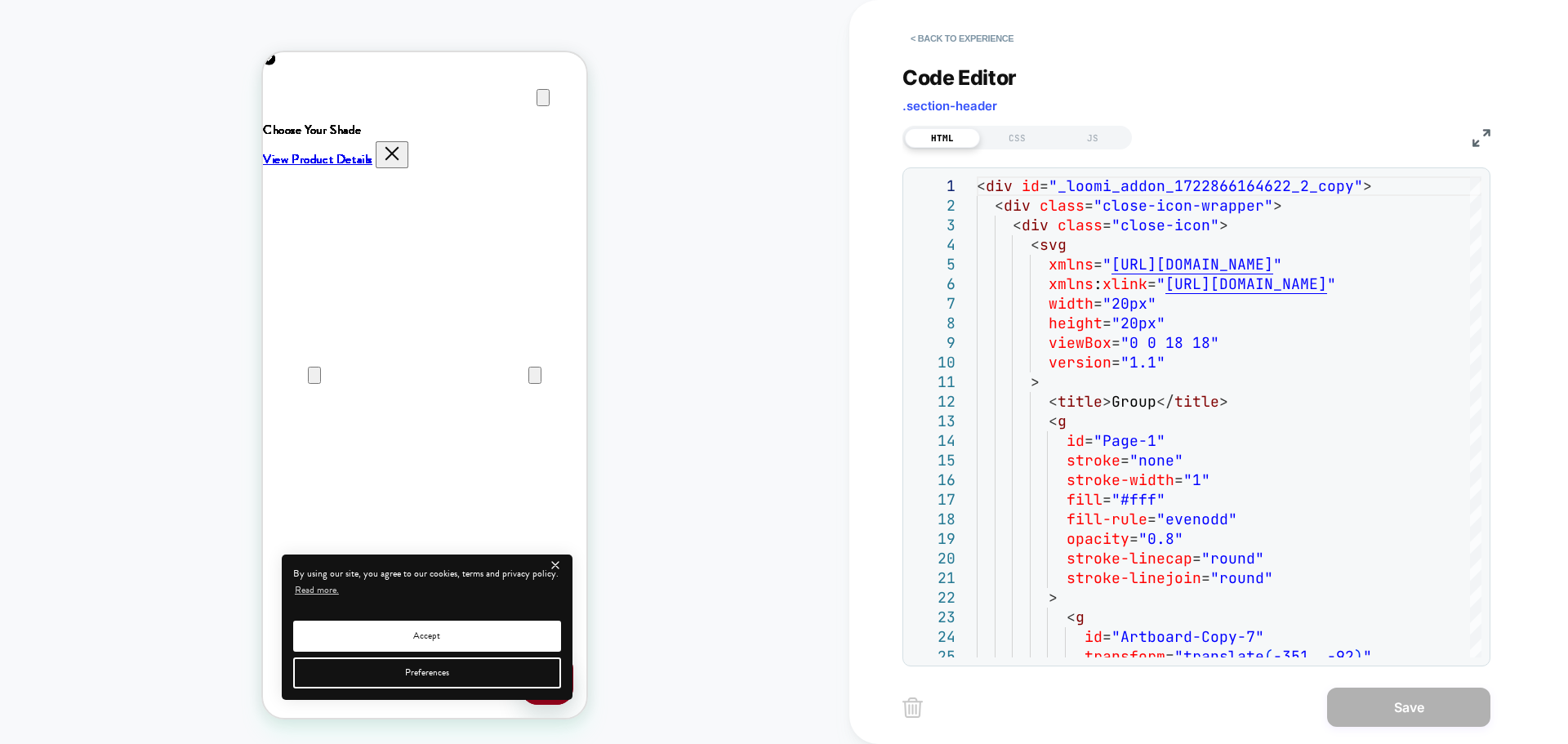
scroll to position [0, 647]
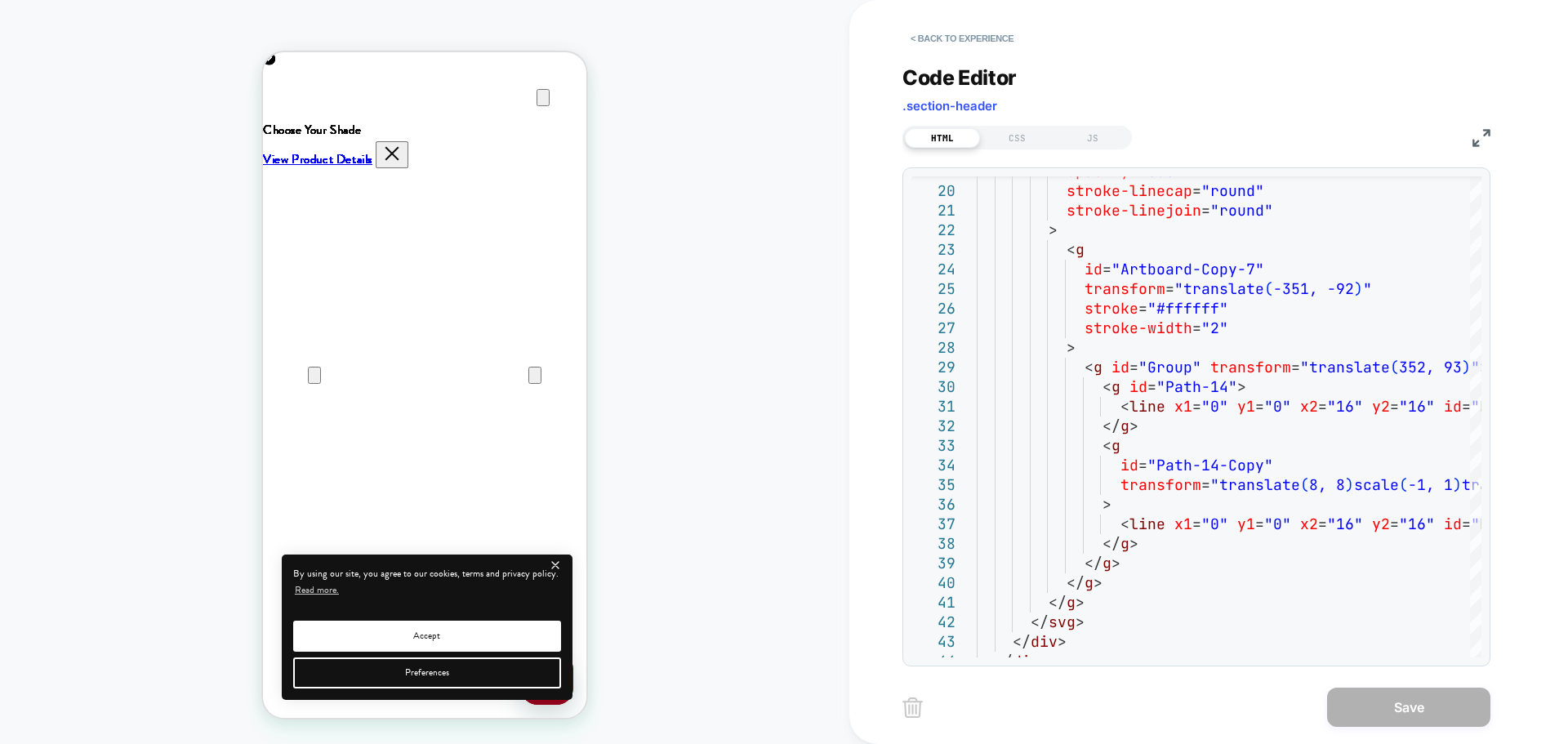
click at [1472, 137] on img at bounding box center [1481, 137] width 18 height 18
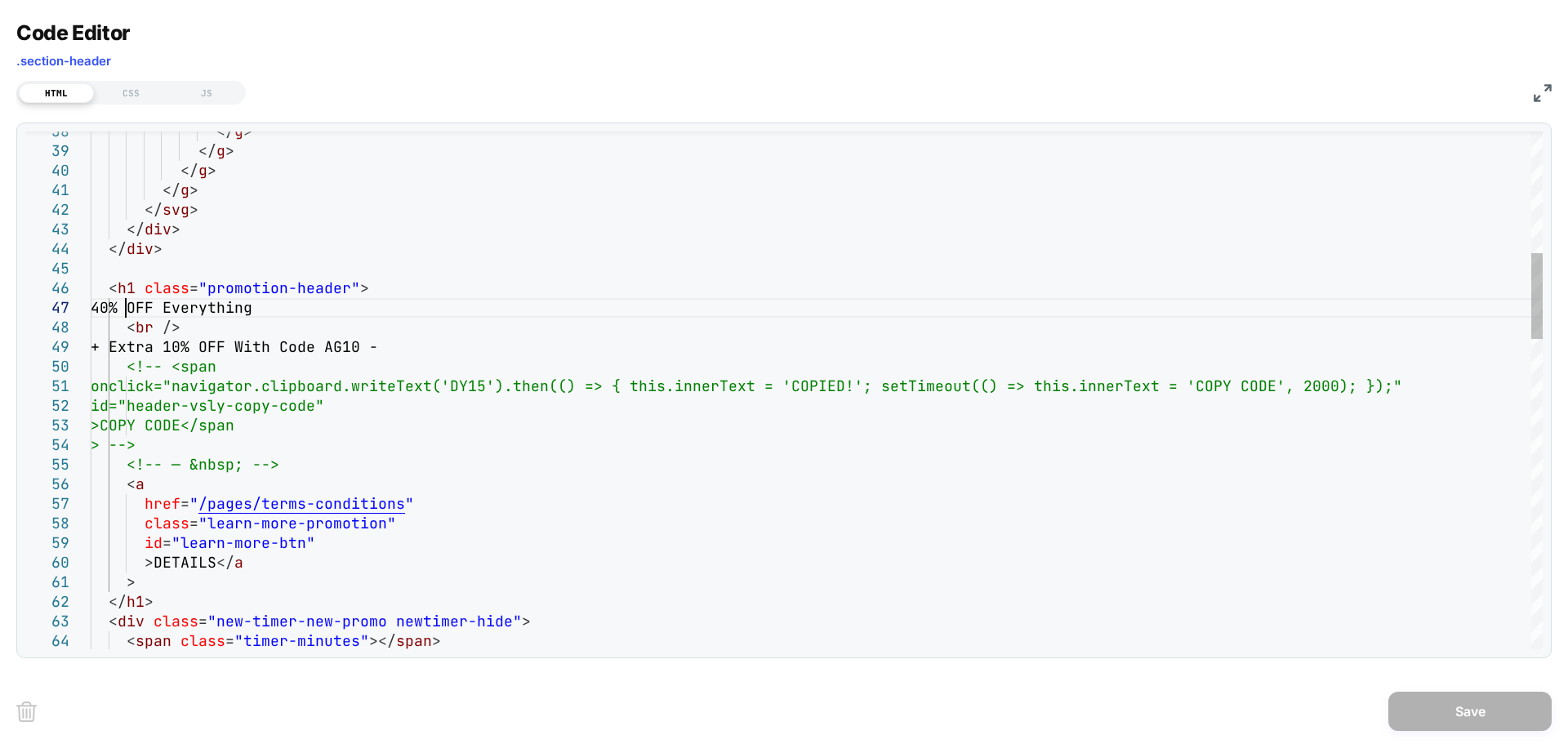
scroll to position [0, 0]
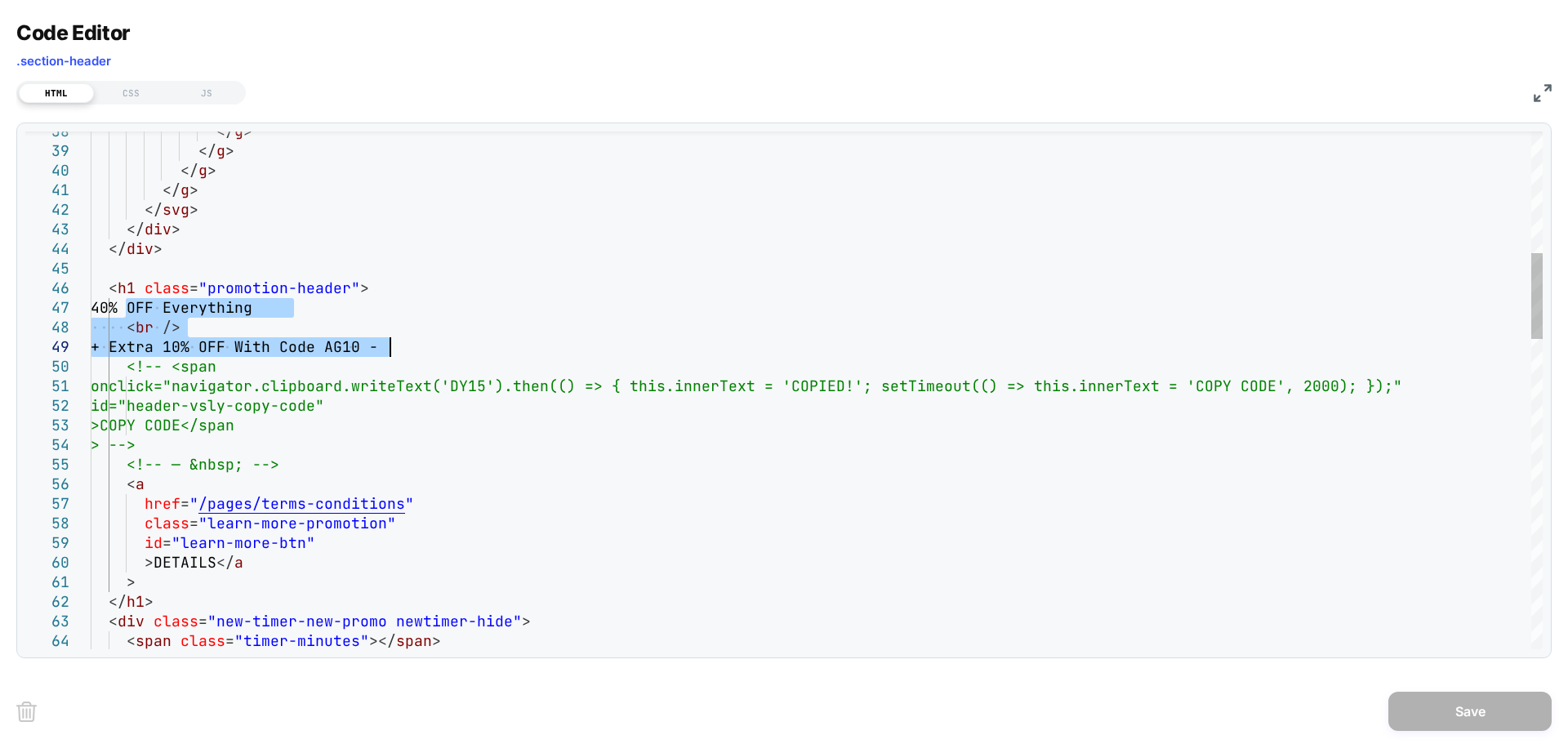
drag, startPoint x: 125, startPoint y: 307, endPoint x: 390, endPoint y: 339, distance: 266.9
type textarea "**********"
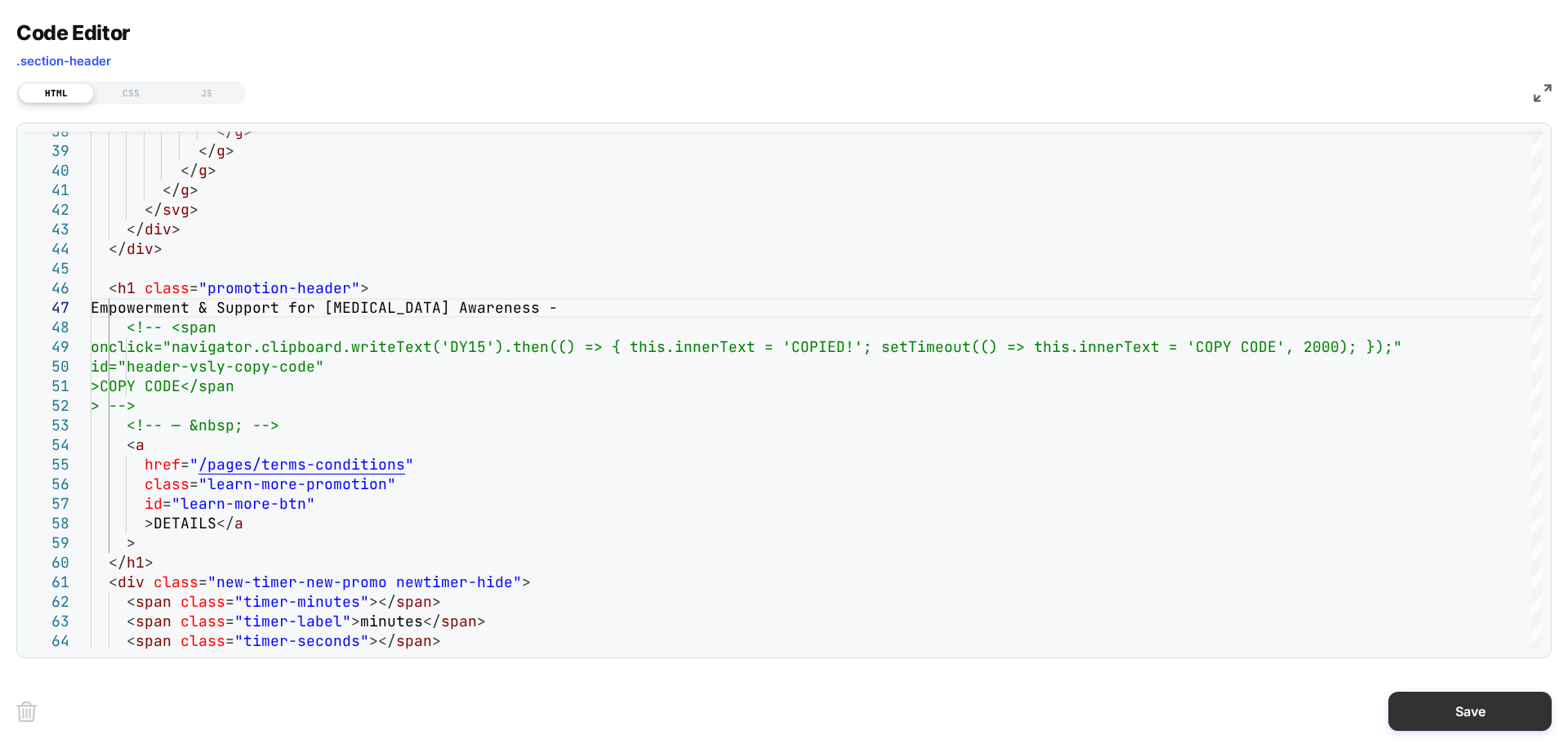
click at [1409, 702] on button "Save" at bounding box center [1469, 711] width 163 height 40
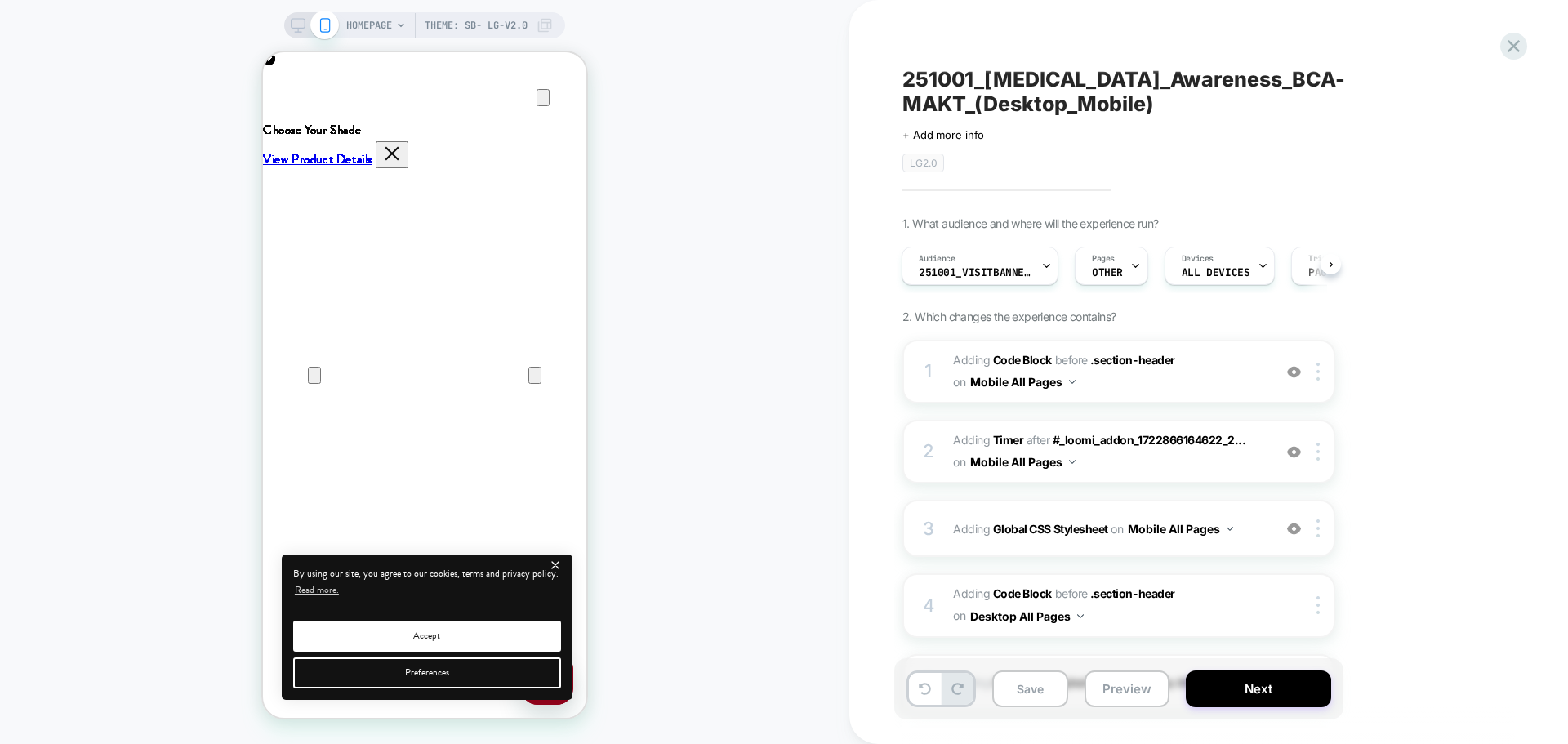
scroll to position [243, 0]
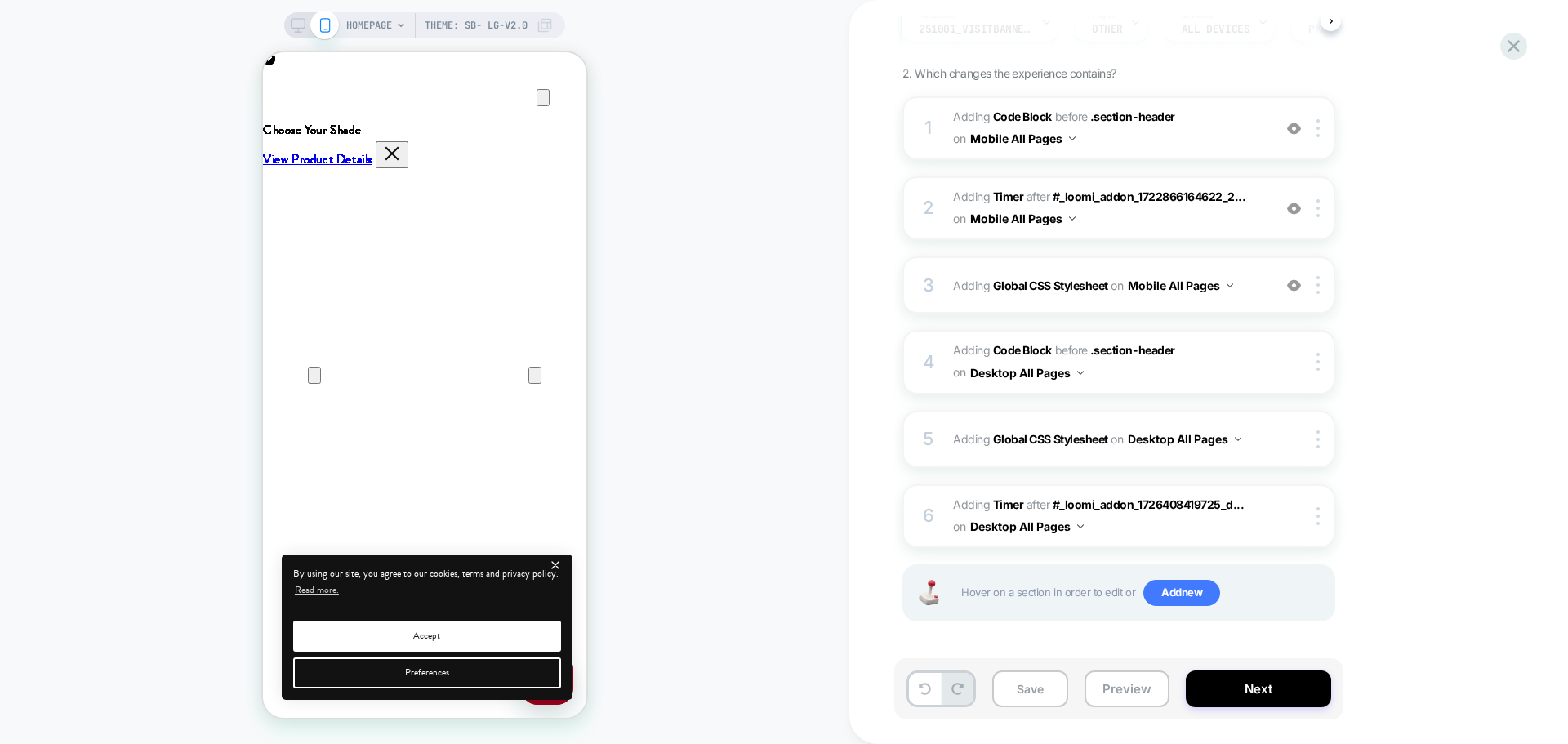
click at [293, 27] on icon at bounding box center [298, 25] width 15 height 14
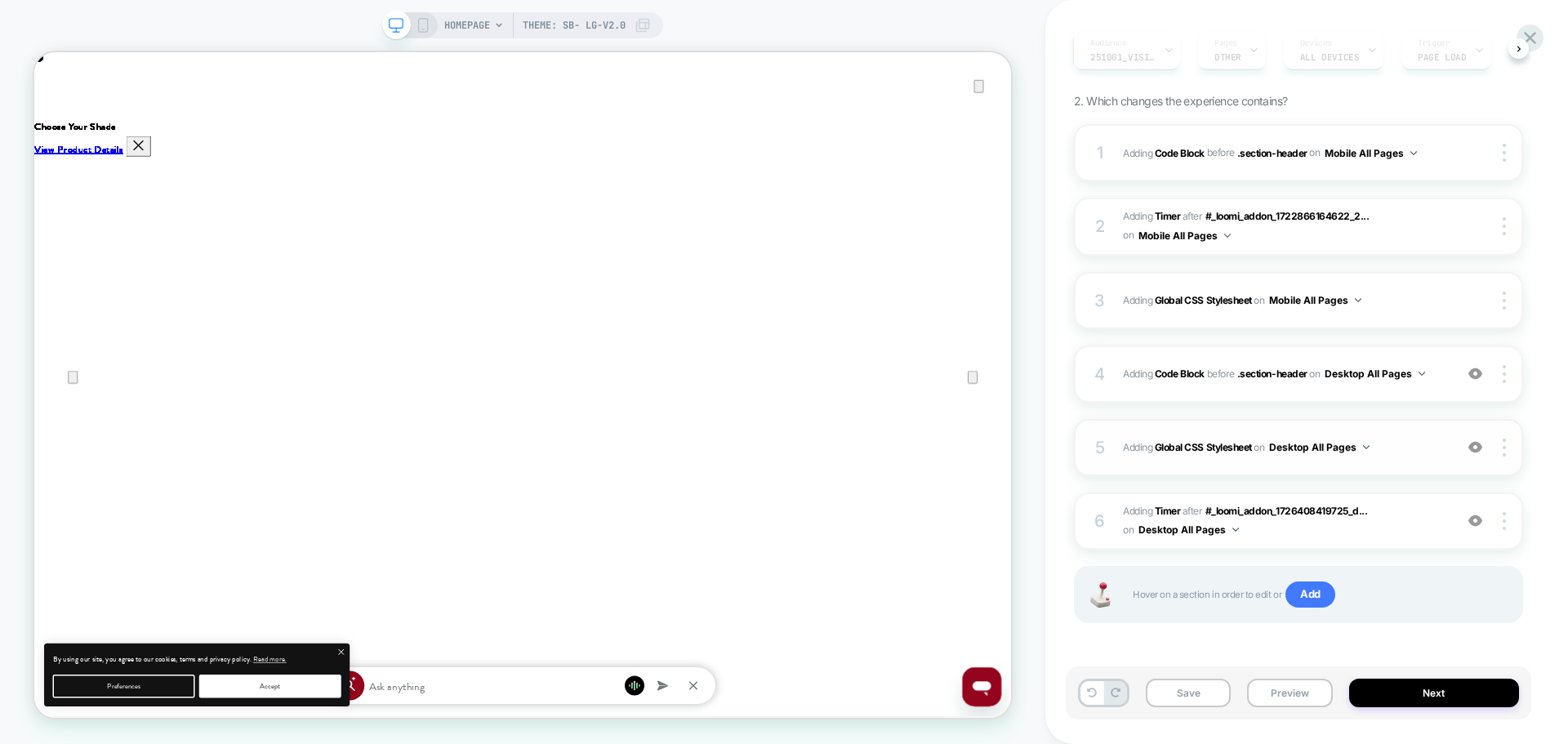
scroll to position [217, 0]
click at [1227, 389] on div "4 Adding Code Block BEFORE .section-header .section-header on Desktop All Pages…" at bounding box center [1298, 372] width 450 height 57
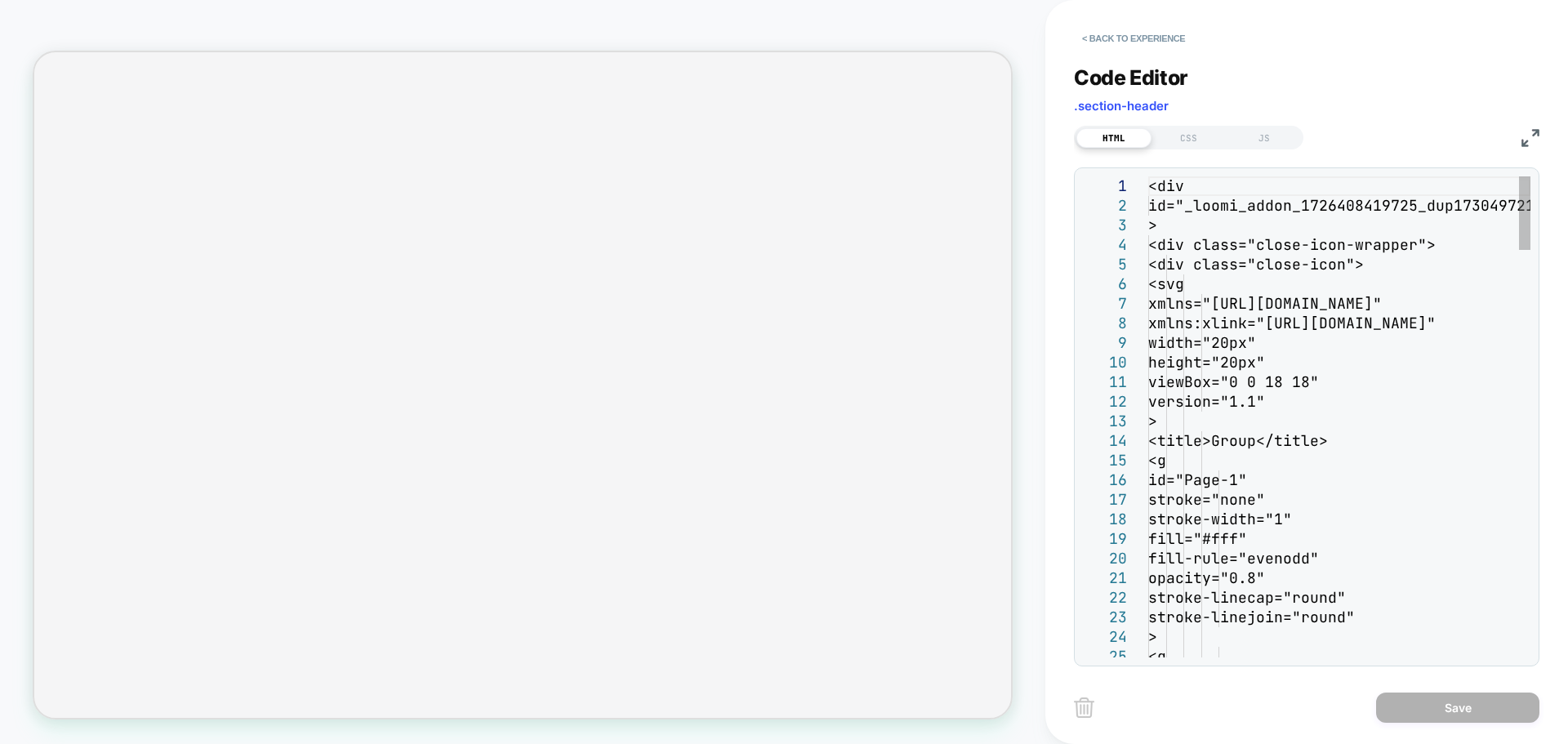
click at [1532, 137] on img at bounding box center [1530, 137] width 18 height 18
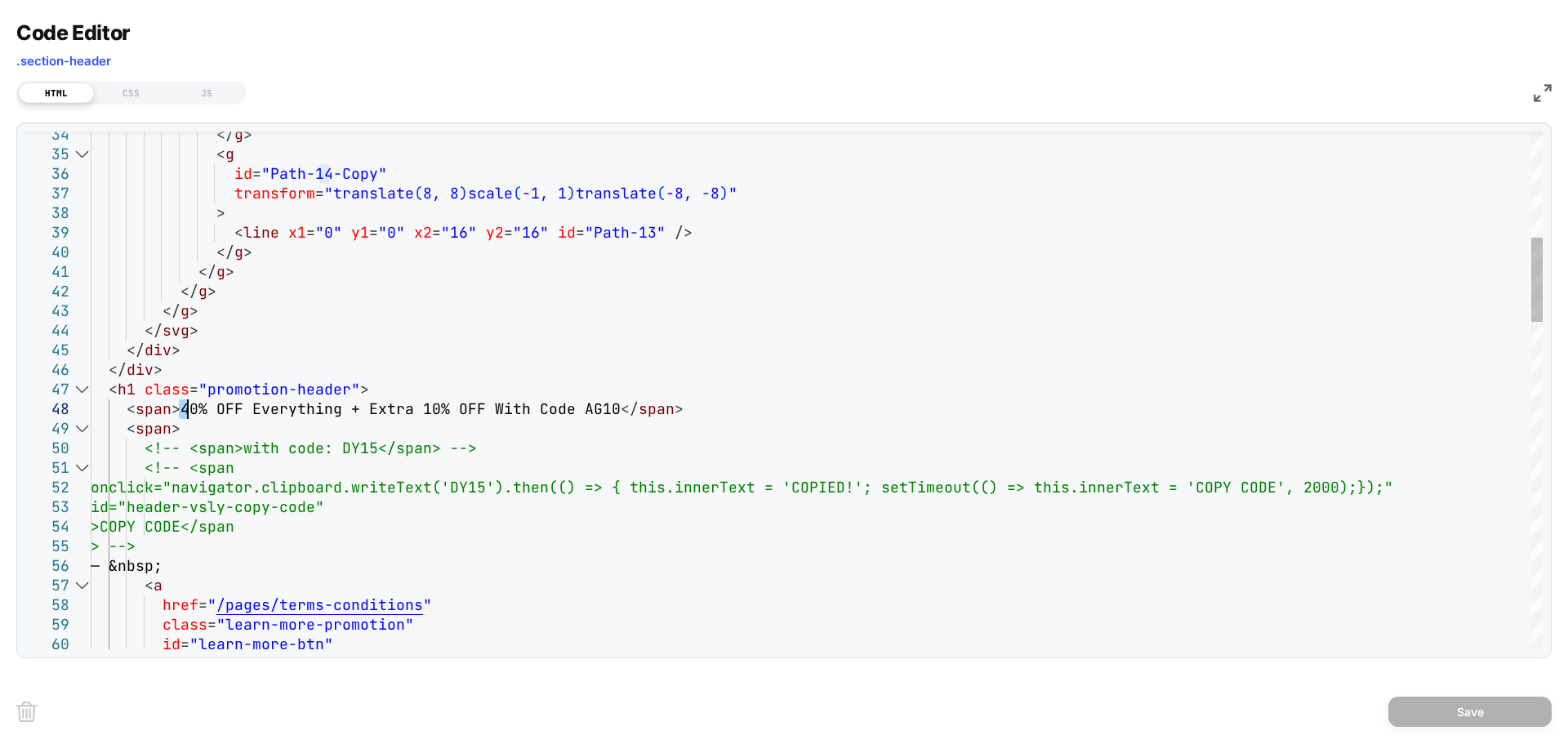
scroll to position [0, 0]
drag, startPoint x: 179, startPoint y: 410, endPoint x: 608, endPoint y: 418, distance: 429.1
type textarea "**********"
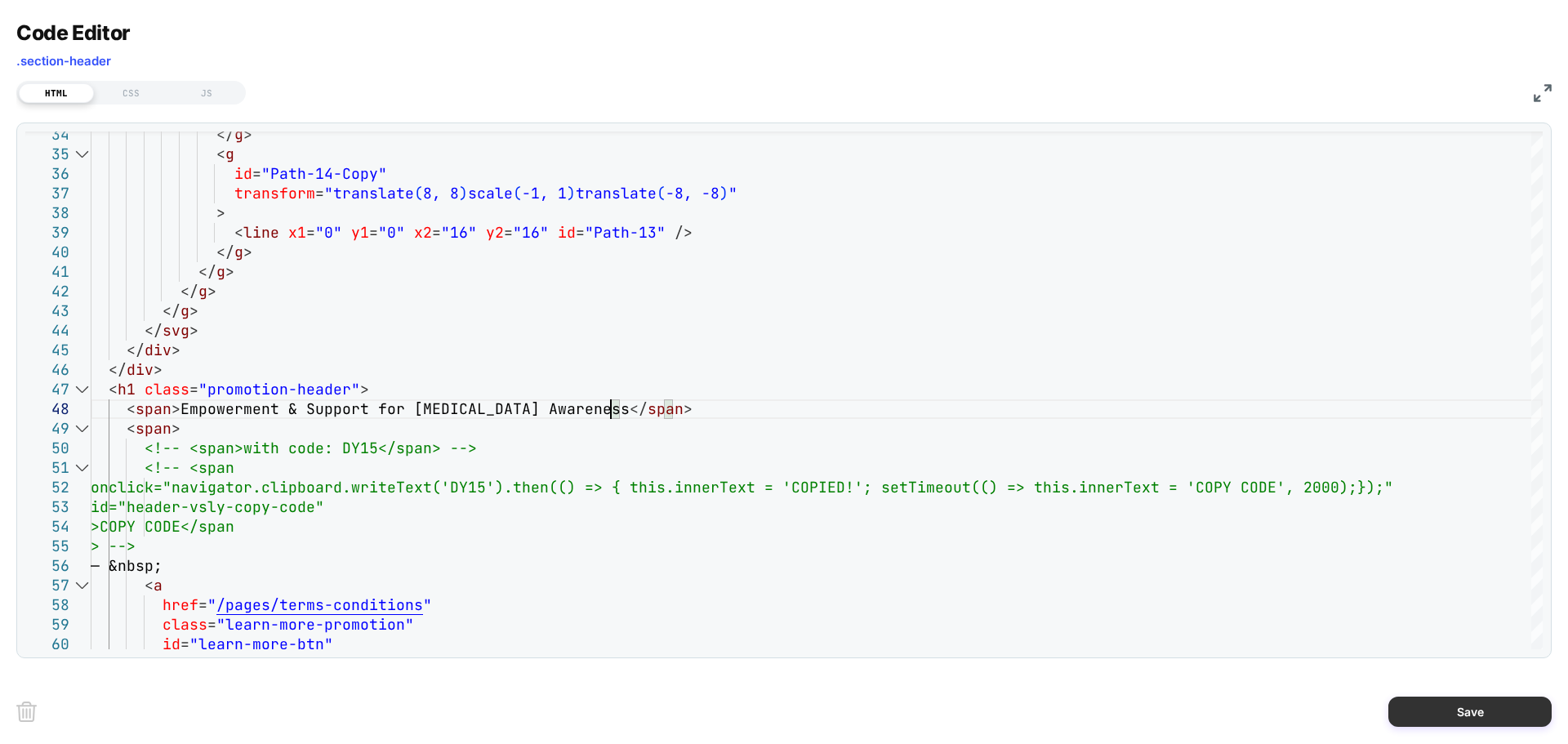
click at [1456, 713] on button "Save" at bounding box center [1469, 711] width 163 height 30
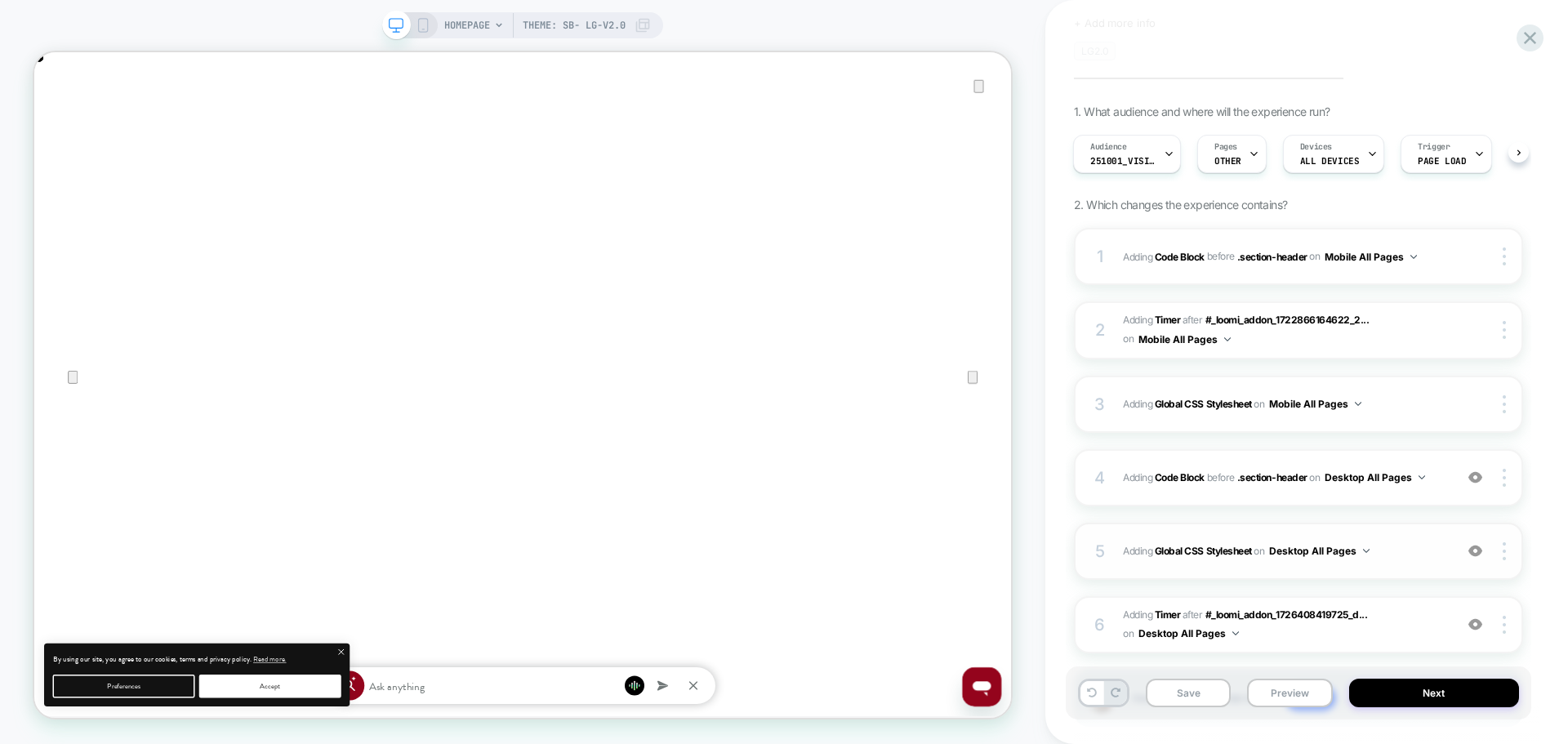
scroll to position [217, 0]
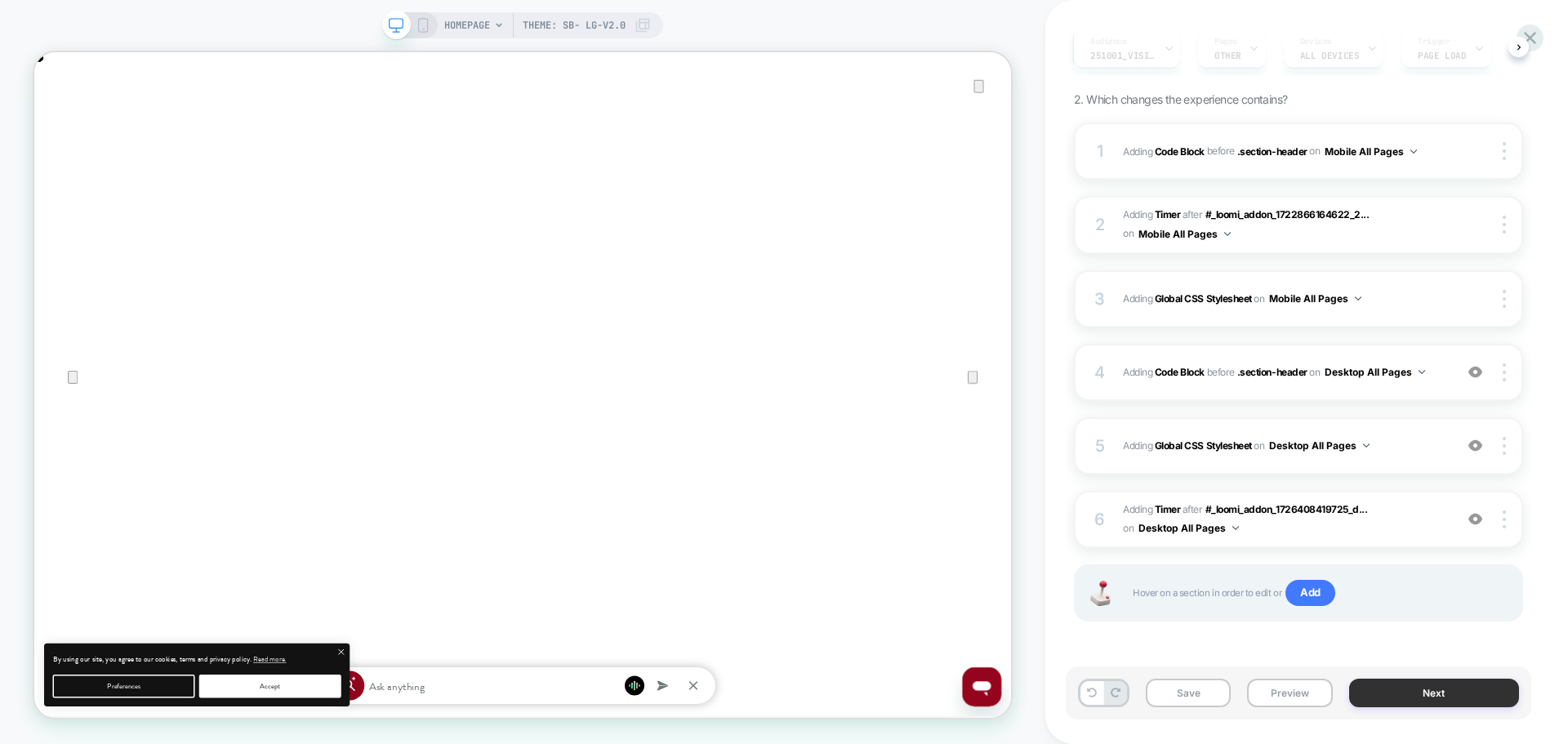
click at [1391, 687] on button "Next" at bounding box center [1435, 693] width 171 height 29
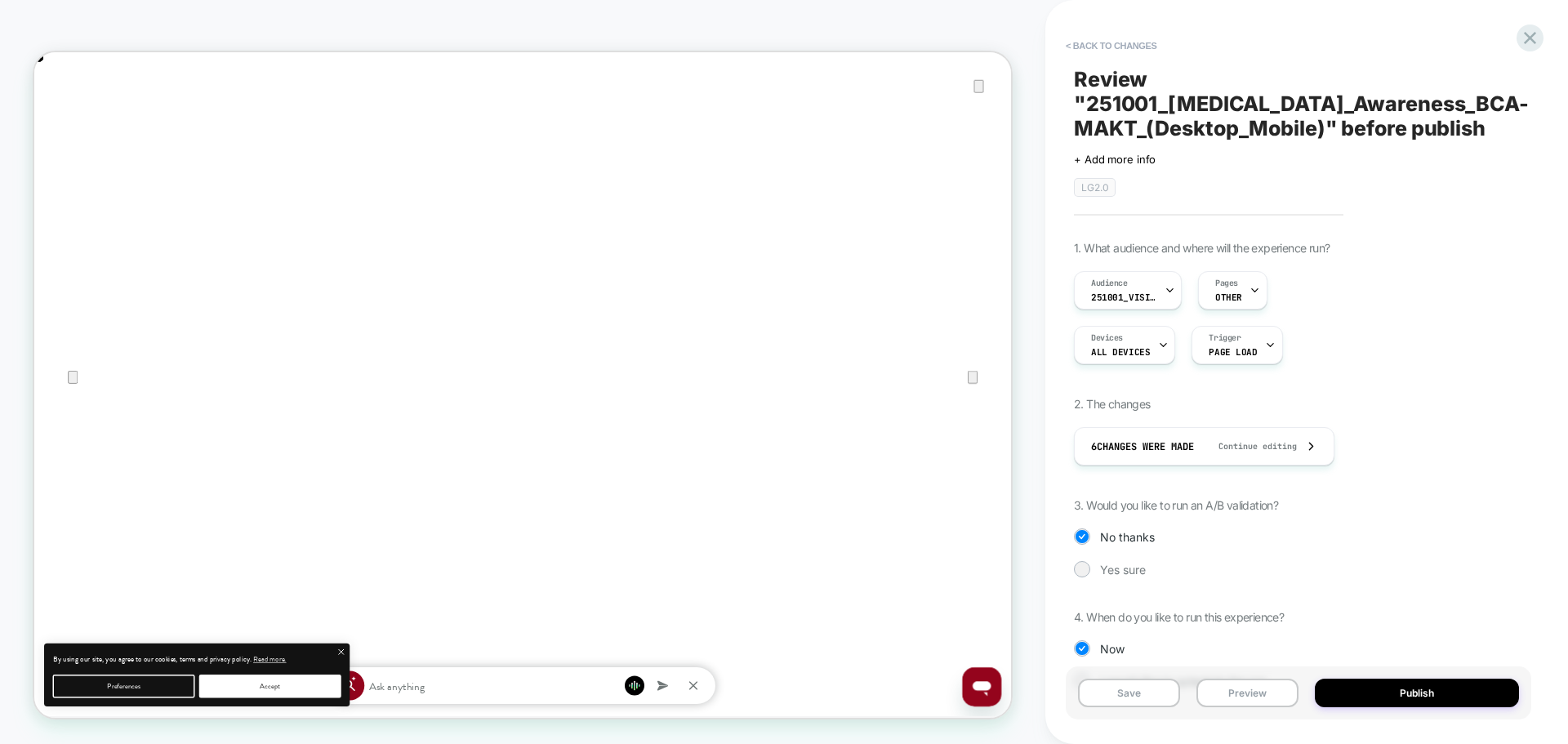
scroll to position [51, 0]
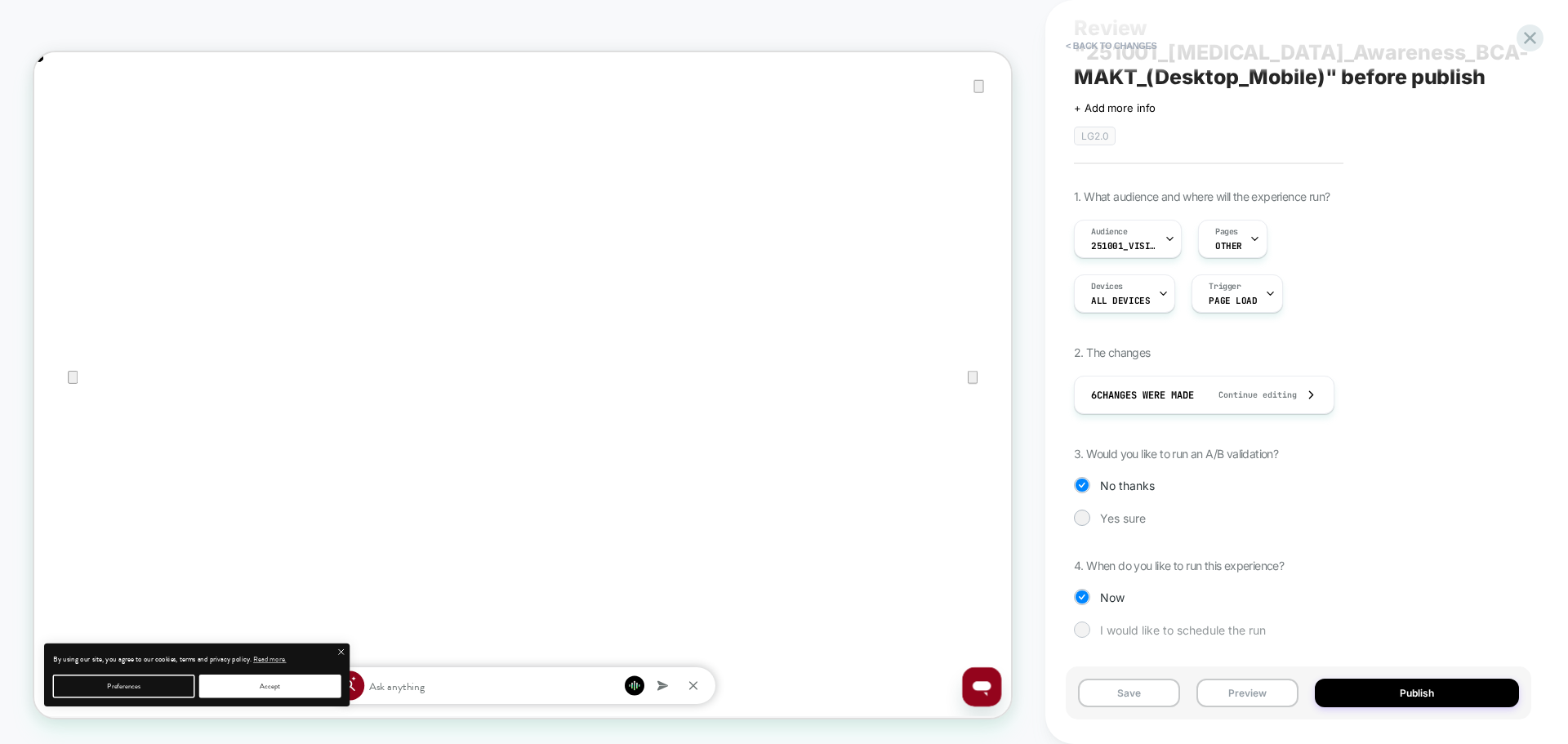
drag, startPoint x: 1082, startPoint y: 634, endPoint x: 1092, endPoint y: 637, distance: 10.4
click at [1082, 634] on div at bounding box center [1082, 629] width 13 height 13
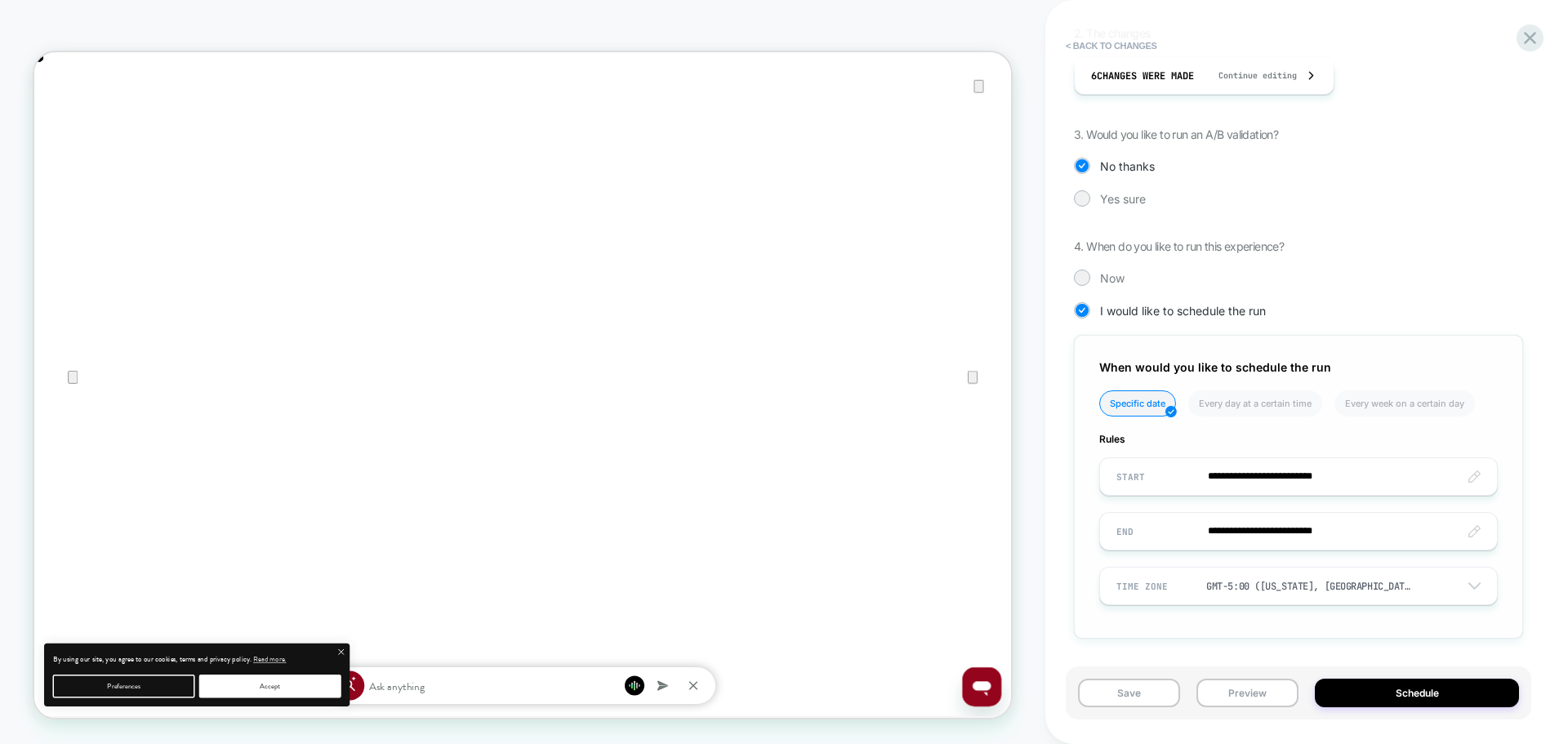
scroll to position [371, 0]
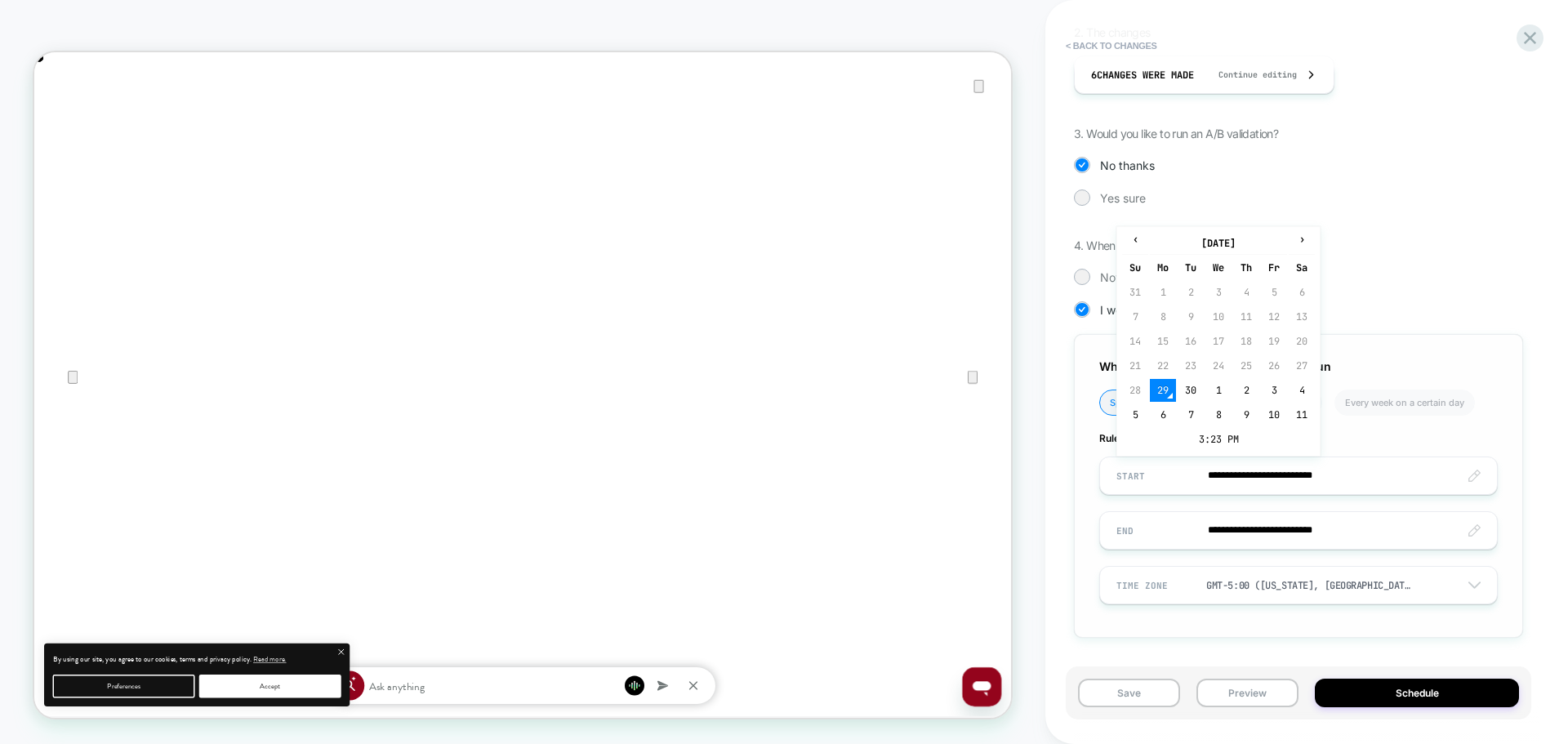
click at [1174, 483] on input "**********" at bounding box center [1298, 475] width 397 height 39
click at [1211, 396] on td "1" at bounding box center [1218, 390] width 26 height 23
type input "**********"
click at [1181, 481] on input "**********" at bounding box center [1298, 475] width 397 height 39
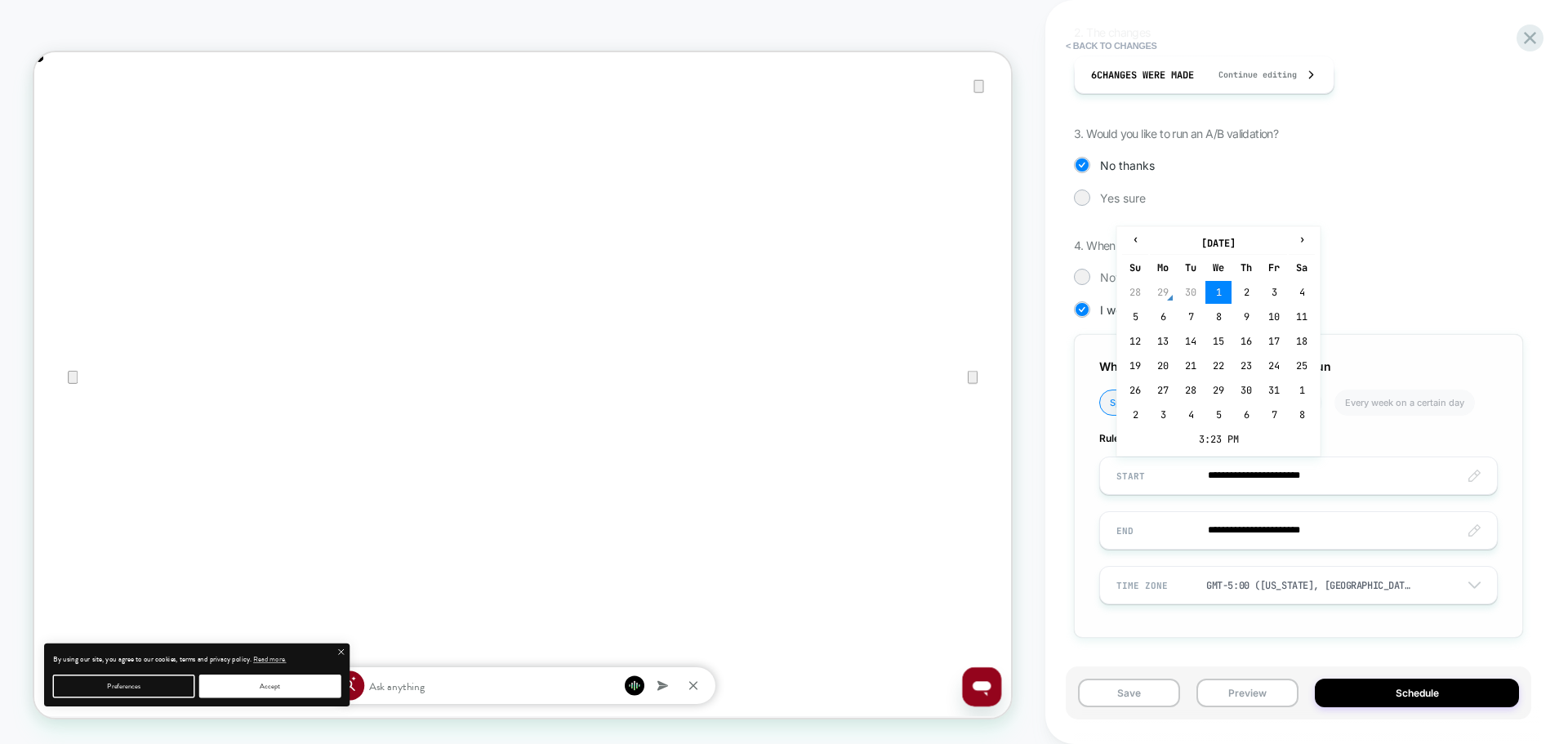
scroll to position [0, 2605]
click at [1163, 292] on td "29" at bounding box center [1163, 293] width 26 height 23
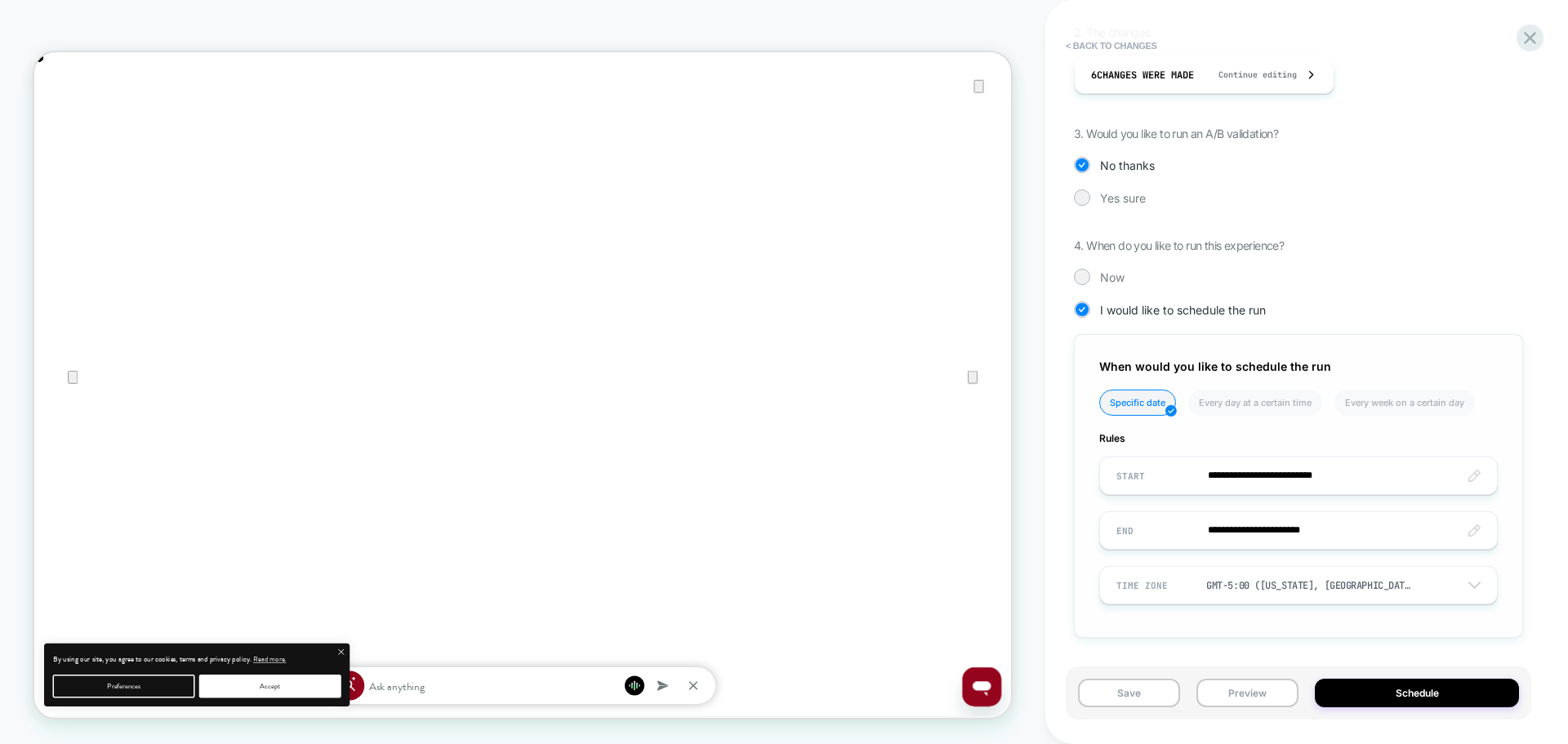
click at [1305, 483] on input "**********" at bounding box center [1298, 475] width 397 height 39
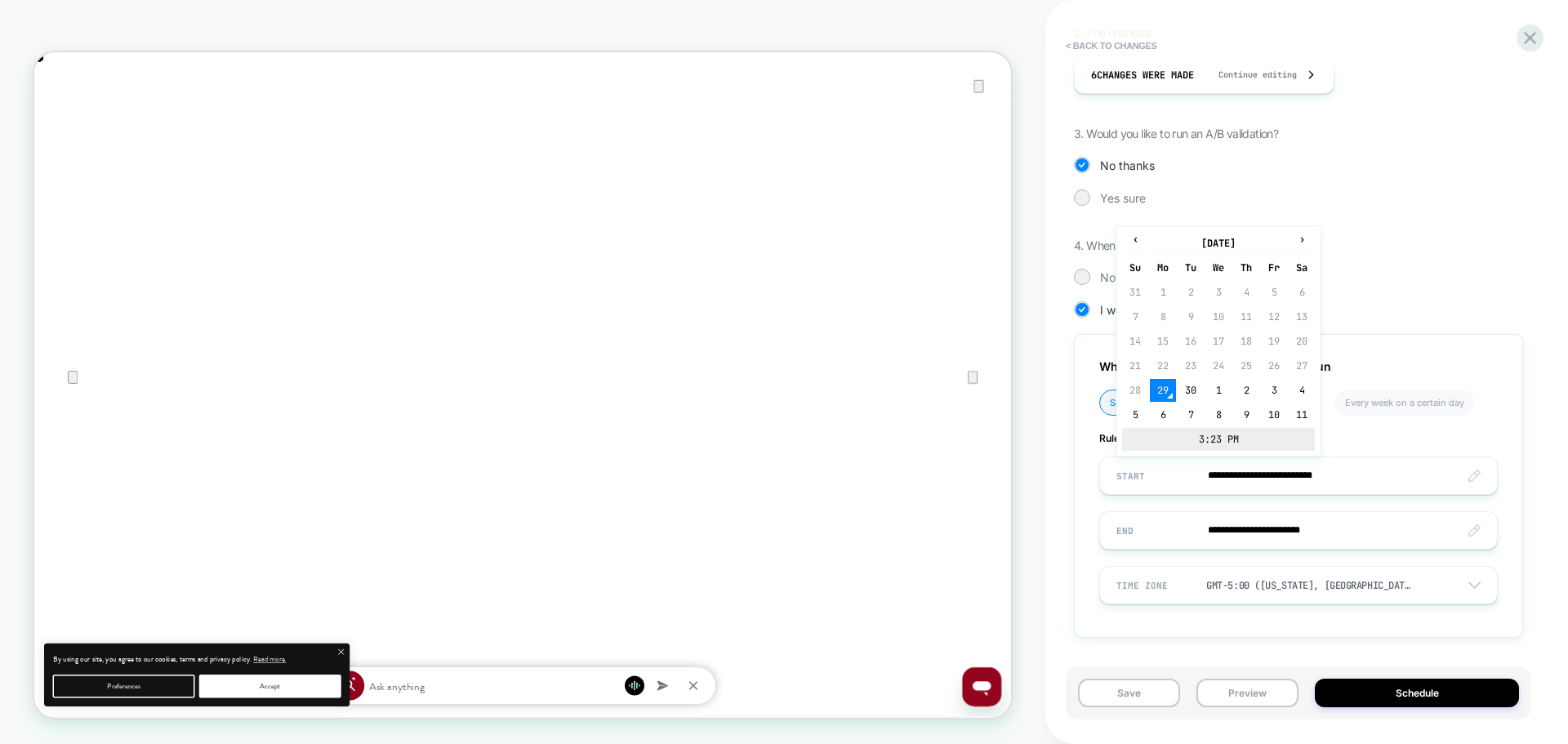
click at [1209, 434] on td "3:23 PM" at bounding box center [1218, 440] width 192 height 23
click at [1182, 371] on span "▲" at bounding box center [1183, 382] width 33 height 33
click at [1181, 424] on span "▼" at bounding box center [1183, 430] width 33 height 33
click at [1181, 426] on span "▼" at bounding box center [1183, 430] width 33 height 33
click at [1181, 428] on span "▼" at bounding box center [1183, 430] width 33 height 33
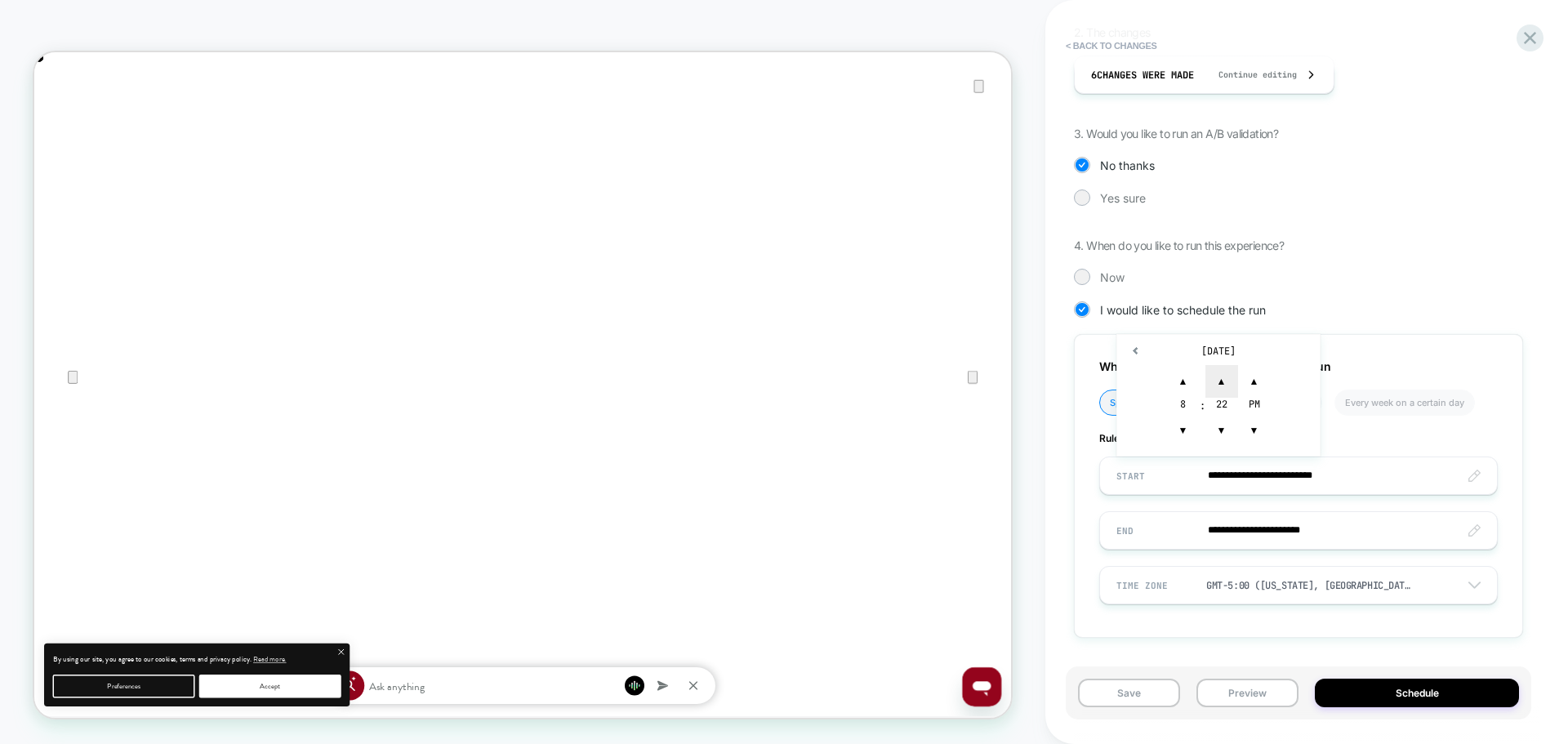
drag, startPoint x: 1228, startPoint y: 429, endPoint x: 1220, endPoint y: 386, distance: 43.7
click at [1226, 418] on span "▼" at bounding box center [1222, 430] width 33 height 33
click at [1218, 379] on span "▲" at bounding box center [1222, 382] width 33 height 33
click at [1224, 434] on span "▼" at bounding box center [1222, 430] width 33 height 33
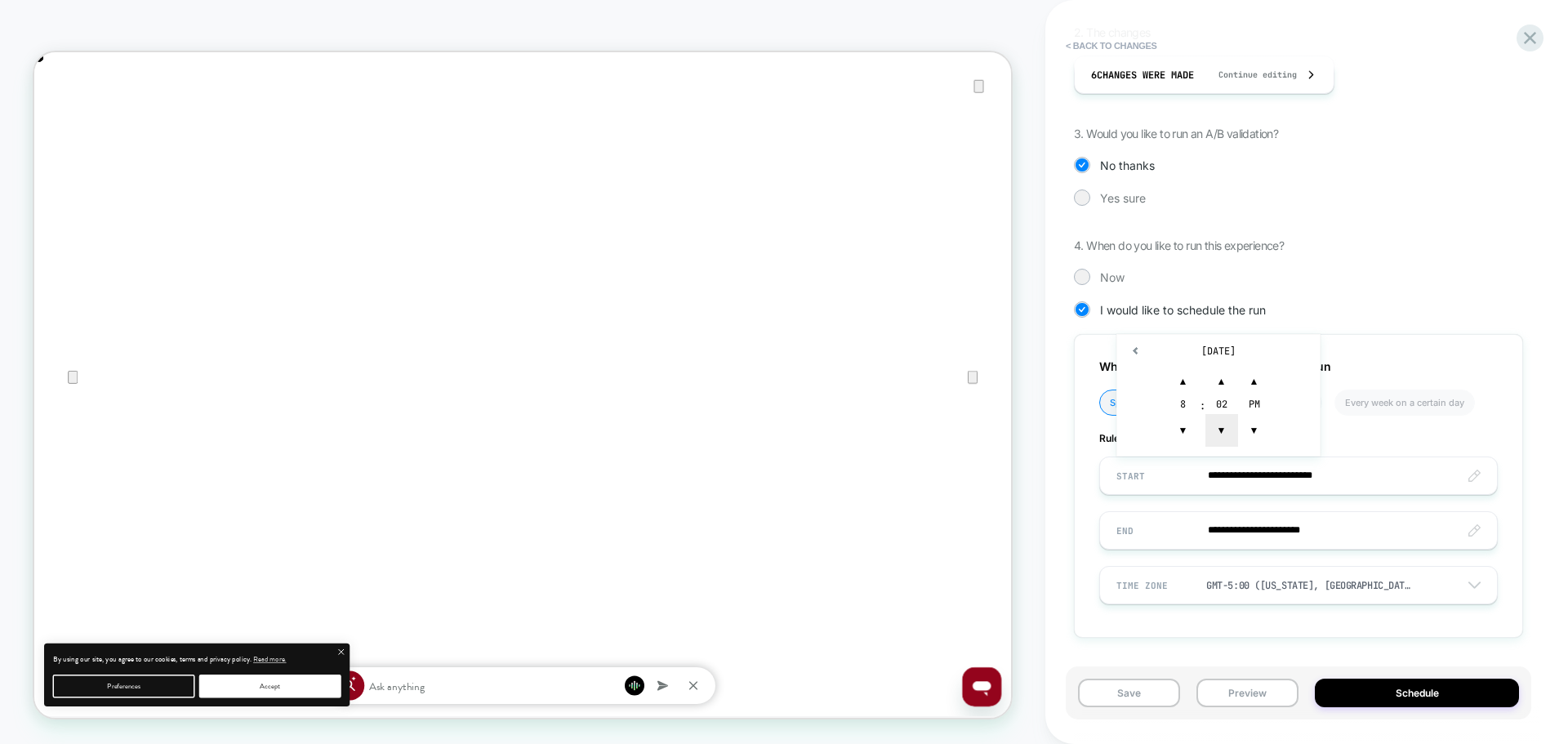
click at [1224, 434] on span "▼" at bounding box center [1222, 430] width 33 height 33
type input "**********"
click at [1256, 434] on span "▼" at bounding box center [1255, 430] width 33 height 33
click at [1187, 524] on input "**********" at bounding box center [1298, 530] width 397 height 39
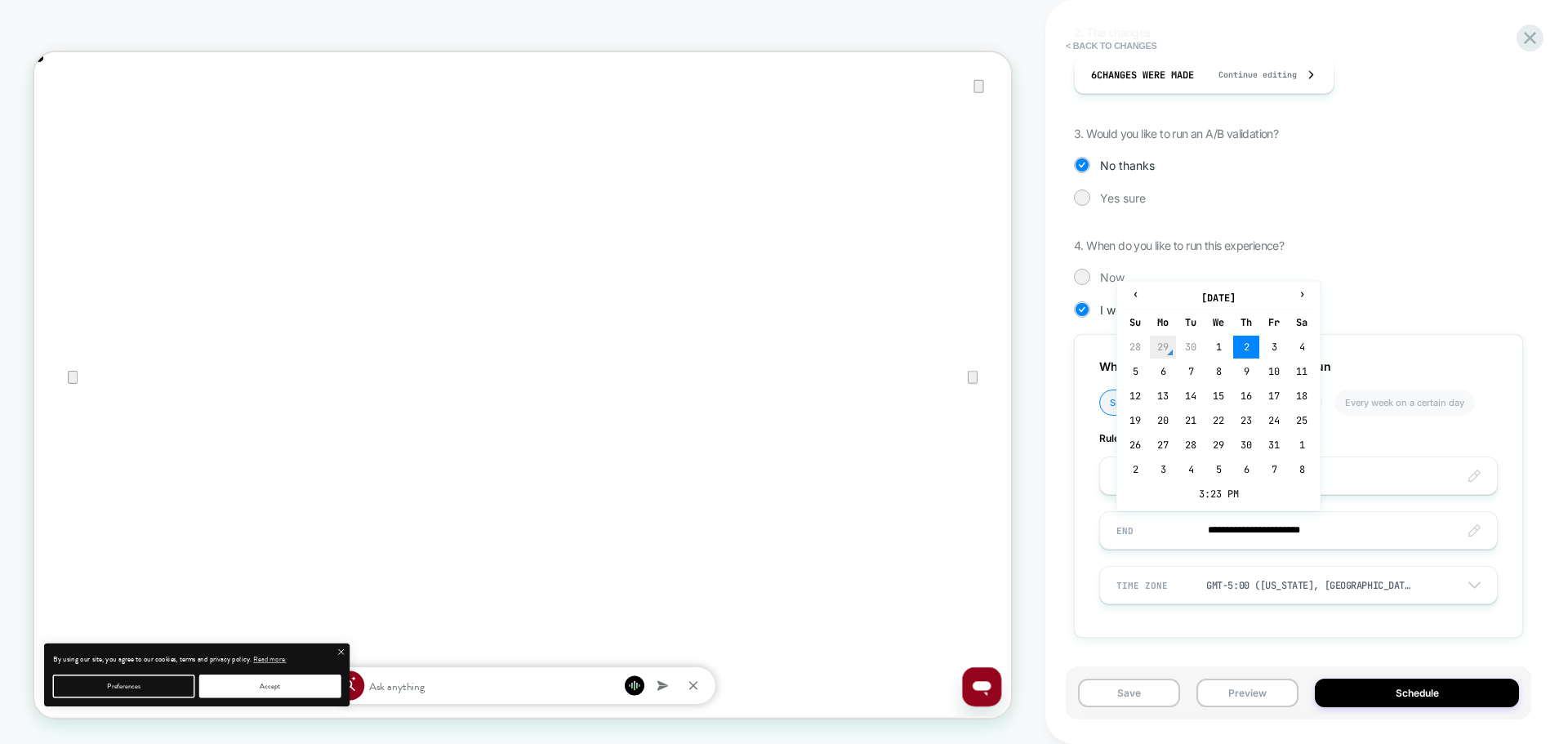
scroll to position [0, 1302]
click at [1223, 348] on td "1" at bounding box center [1218, 347] width 26 height 23
click at [1304, 535] on input "**********" at bounding box center [1298, 530] width 397 height 39
click at [1226, 495] on td "3:23 PM" at bounding box center [1218, 494] width 192 height 23
click at [1176, 439] on span "▲" at bounding box center [1183, 436] width 33 height 33
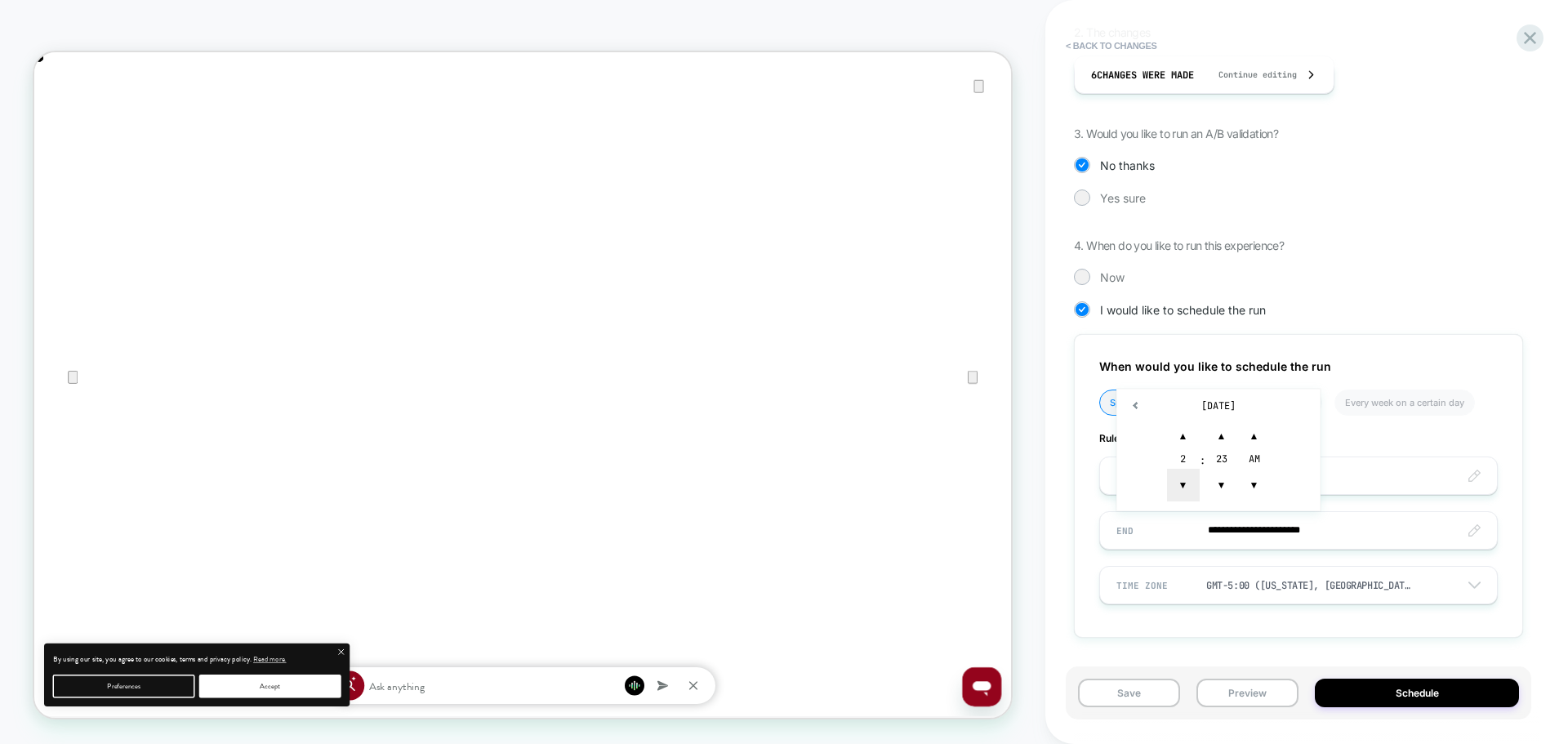
click at [1188, 490] on span "▼" at bounding box center [1183, 485] width 33 height 33
click at [1181, 481] on span "▼" at bounding box center [1183, 485] width 33 height 33
click at [1221, 495] on span "▼" at bounding box center [1222, 485] width 33 height 33
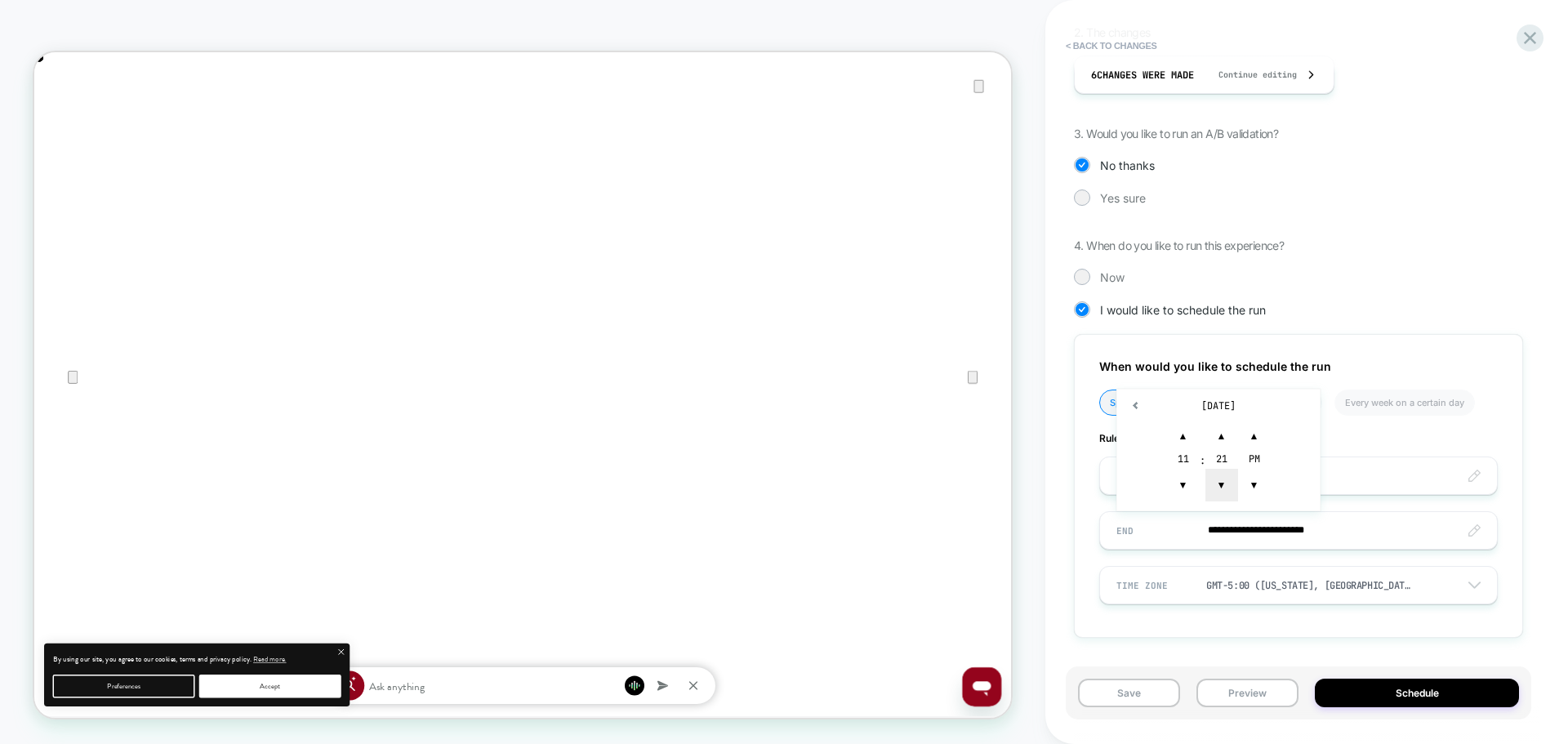
click at [1221, 495] on span "▼" at bounding box center [1222, 485] width 33 height 33
click at [1229, 438] on span "▲" at bounding box center [1222, 436] width 33 height 33
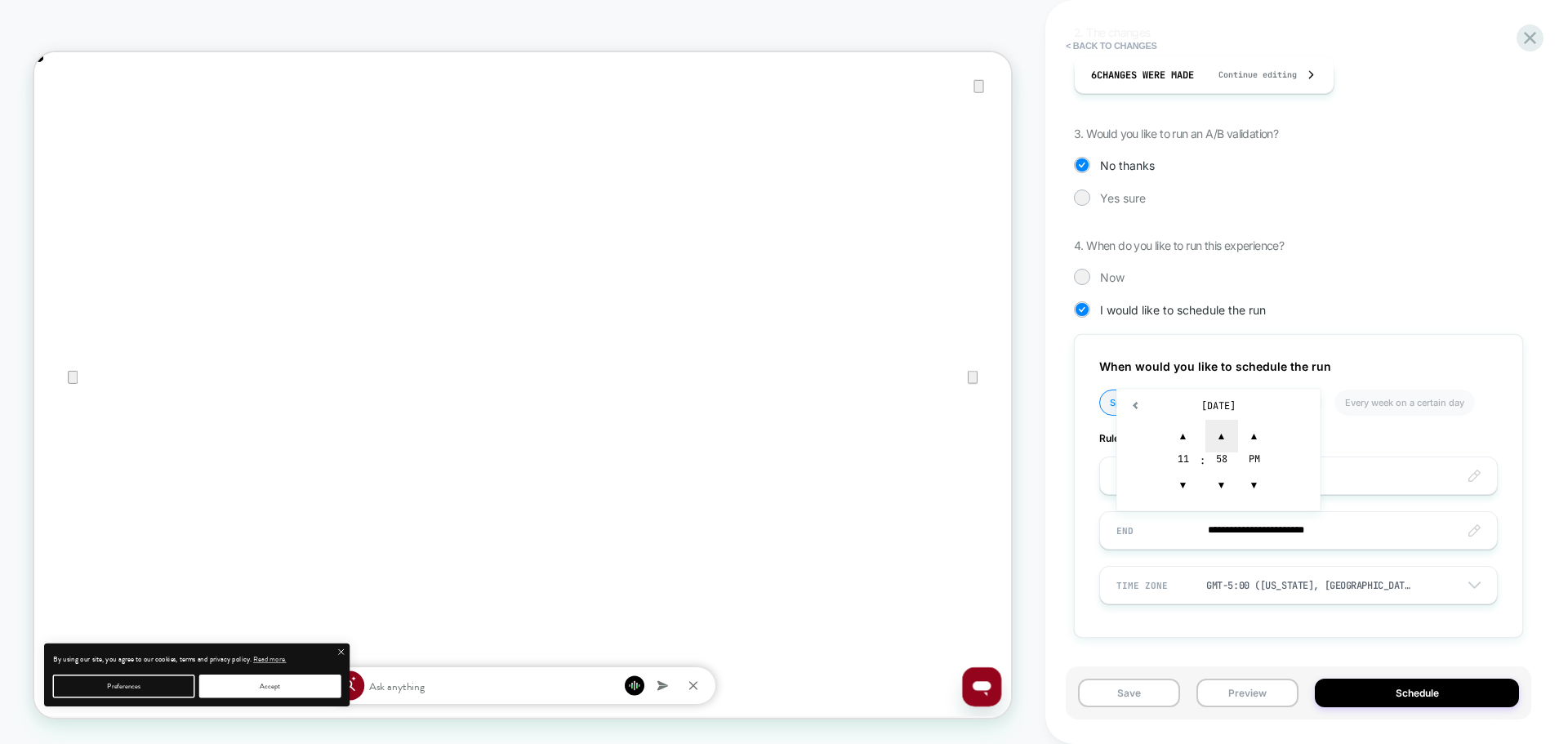
click at [1229, 438] on span "▲" at bounding box center [1222, 436] width 33 height 33
type input "**********"
click at [1062, 574] on div "**********" at bounding box center [1306, 372] width 523 height 744
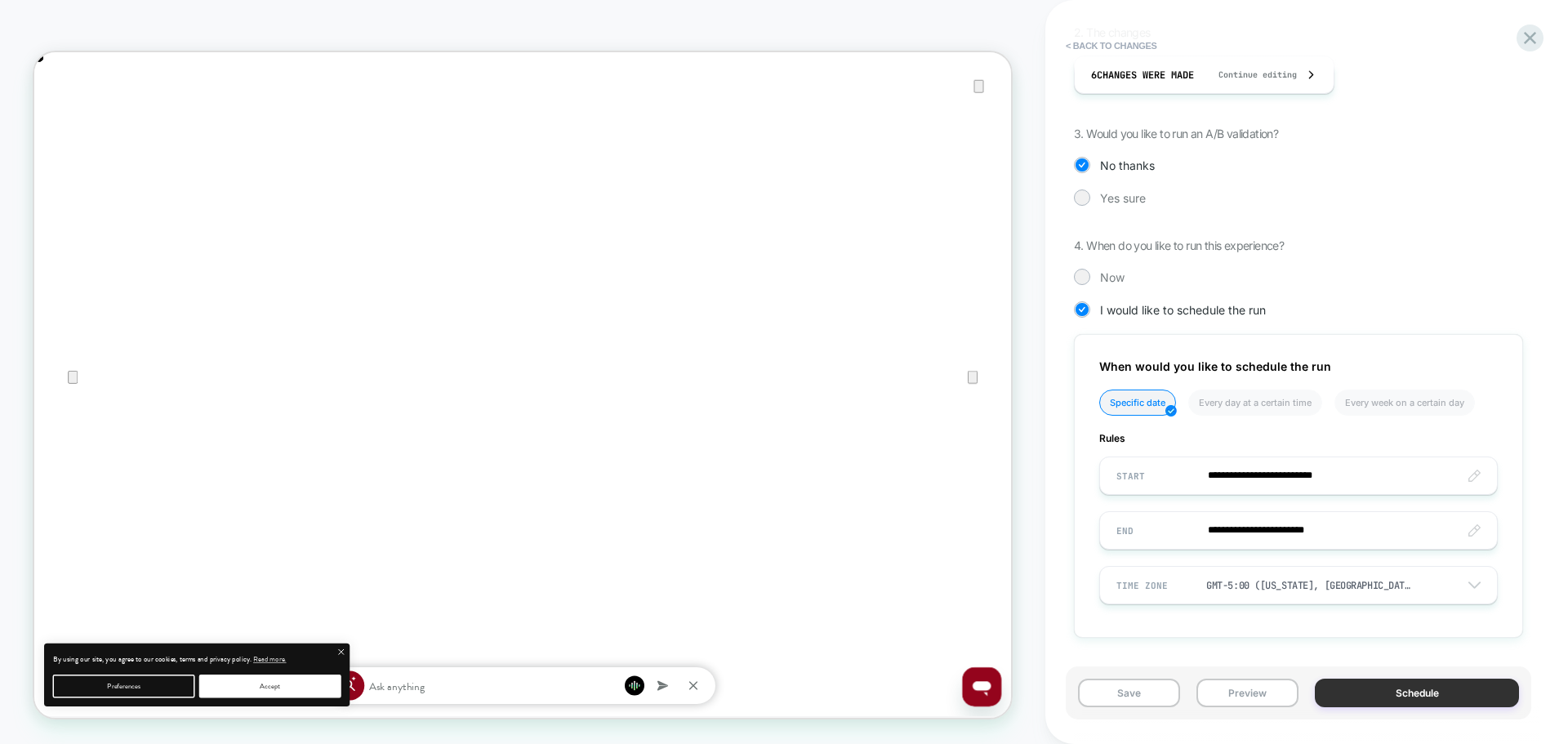
click at [1346, 697] on button "Schedule" at bounding box center [1416, 693] width 204 height 29
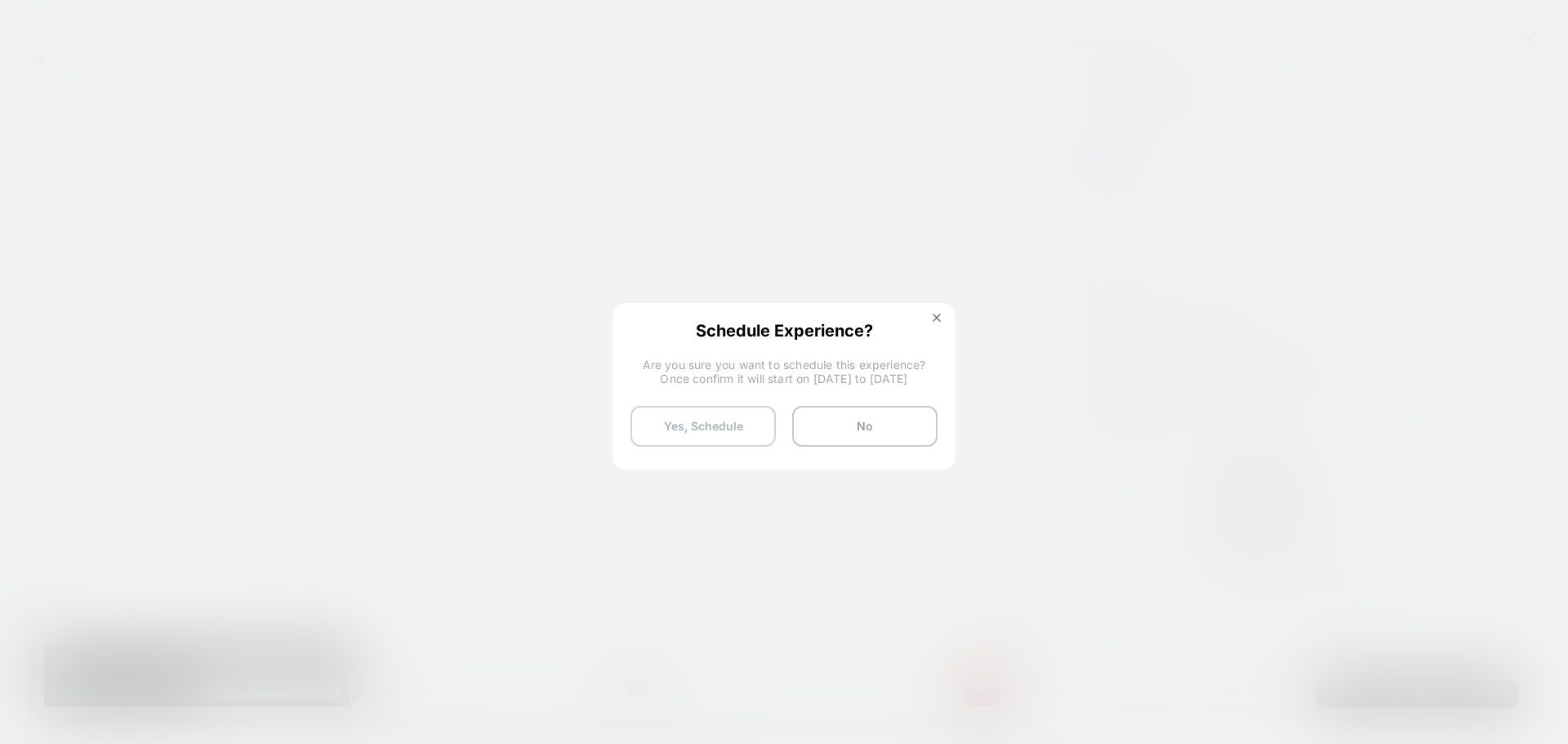
click at [688, 423] on button "Yes, Schedule" at bounding box center [703, 426] width 145 height 41
